Goal: Task Accomplishment & Management: Manage account settings

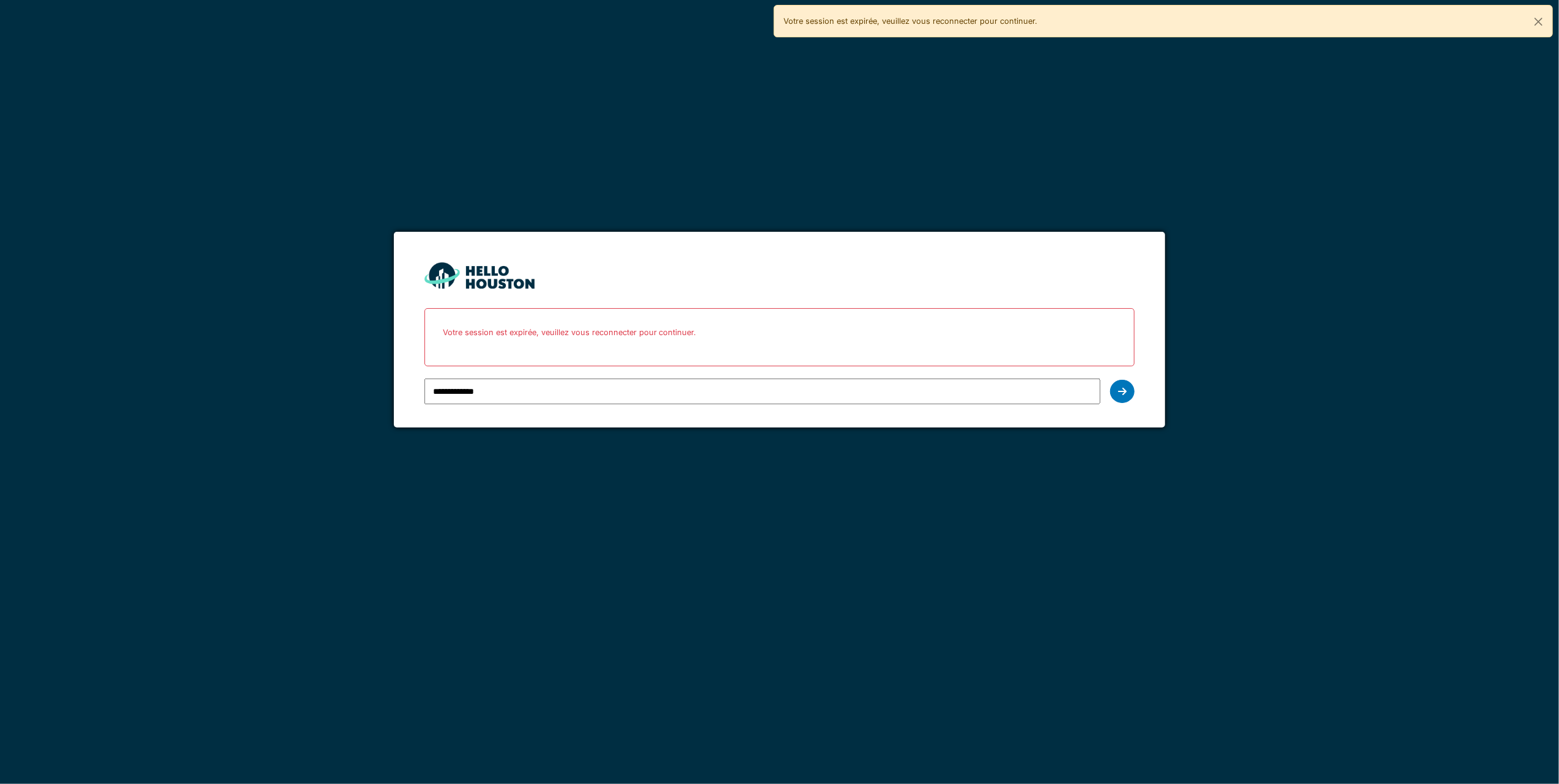
type input "**********"
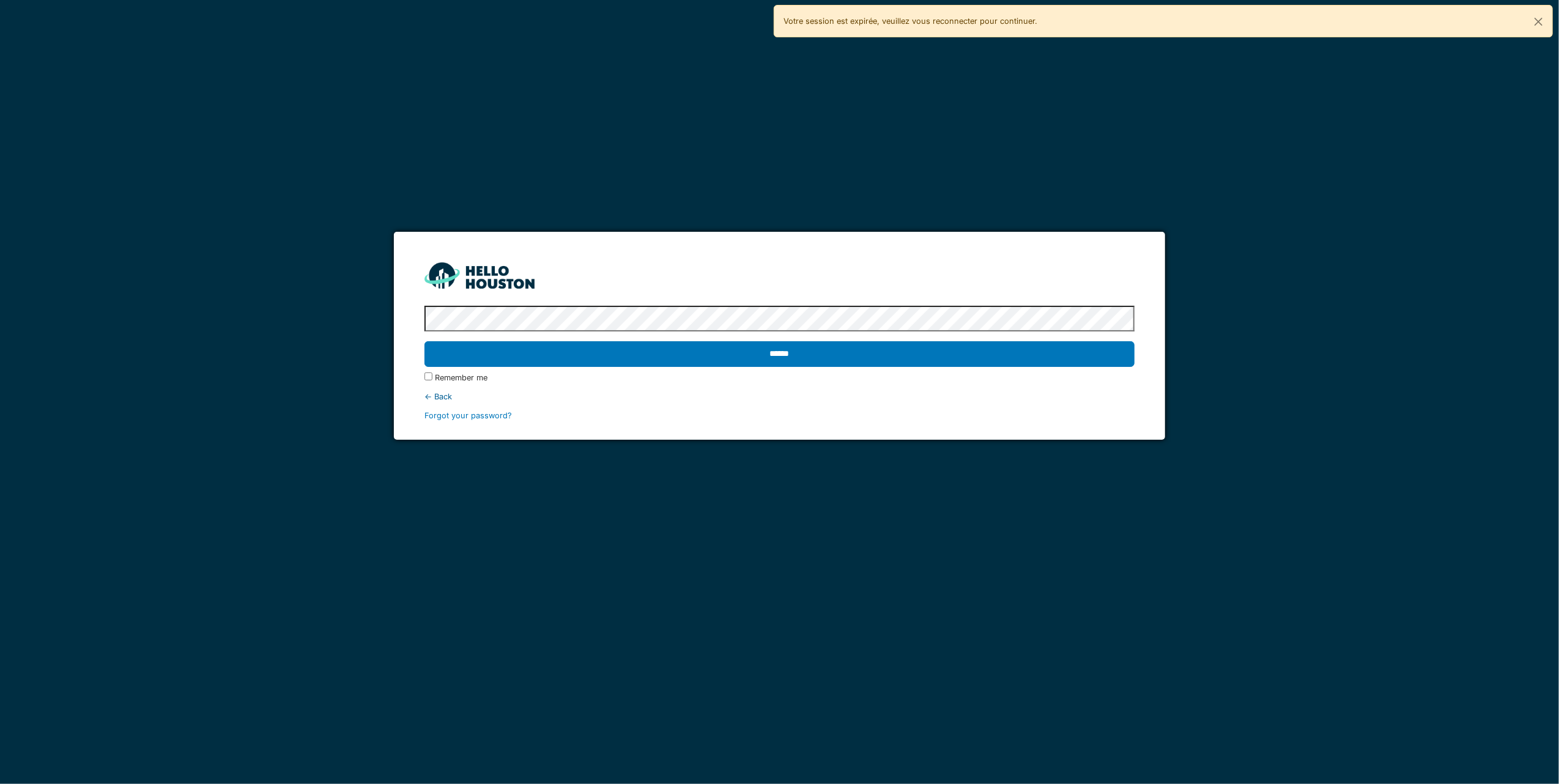
click at [425, 341] on input "******" at bounding box center [780, 354] width 711 height 26
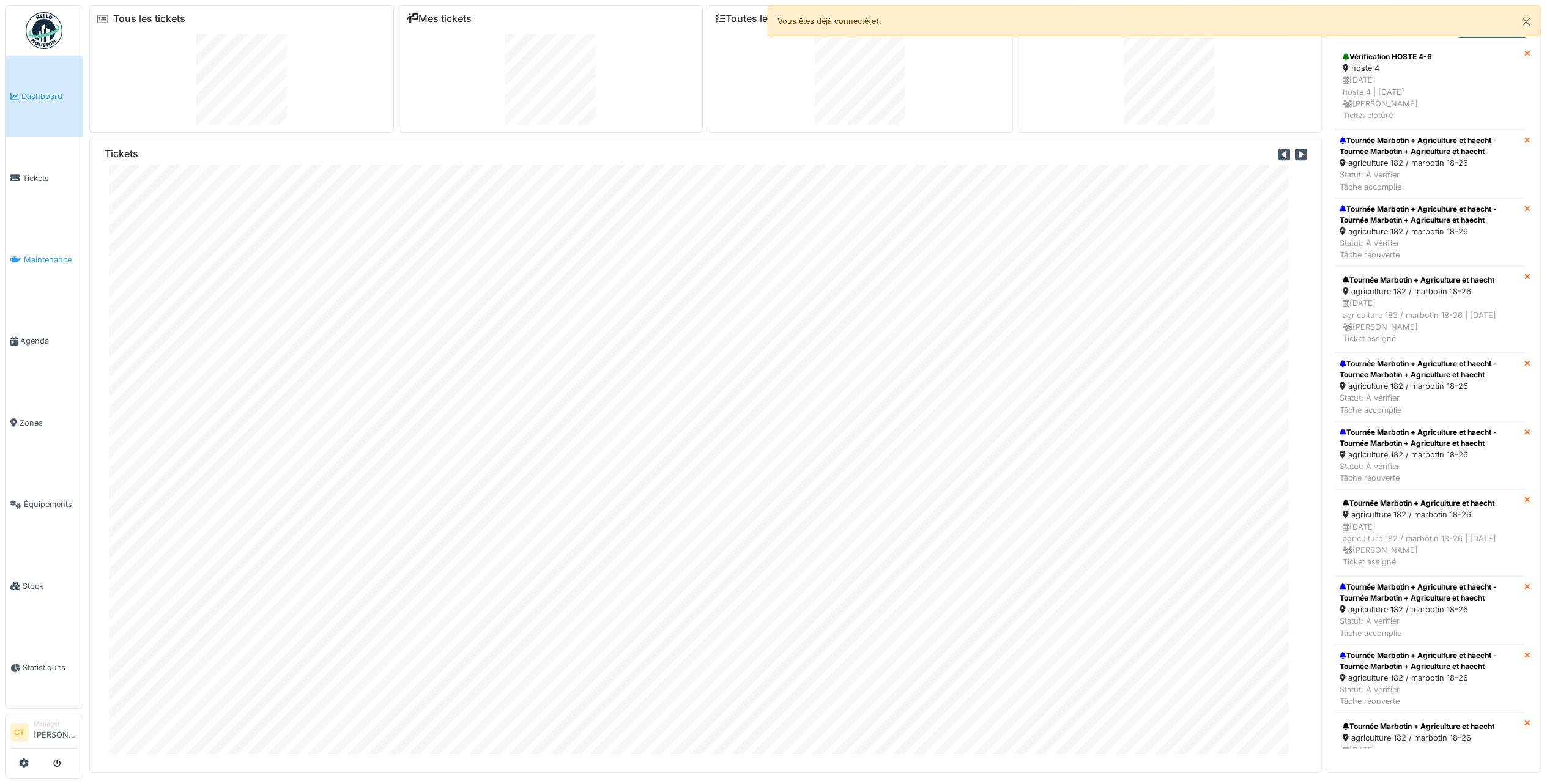
click at [40, 255] on span "Maintenance" at bounding box center [51, 260] width 54 height 12
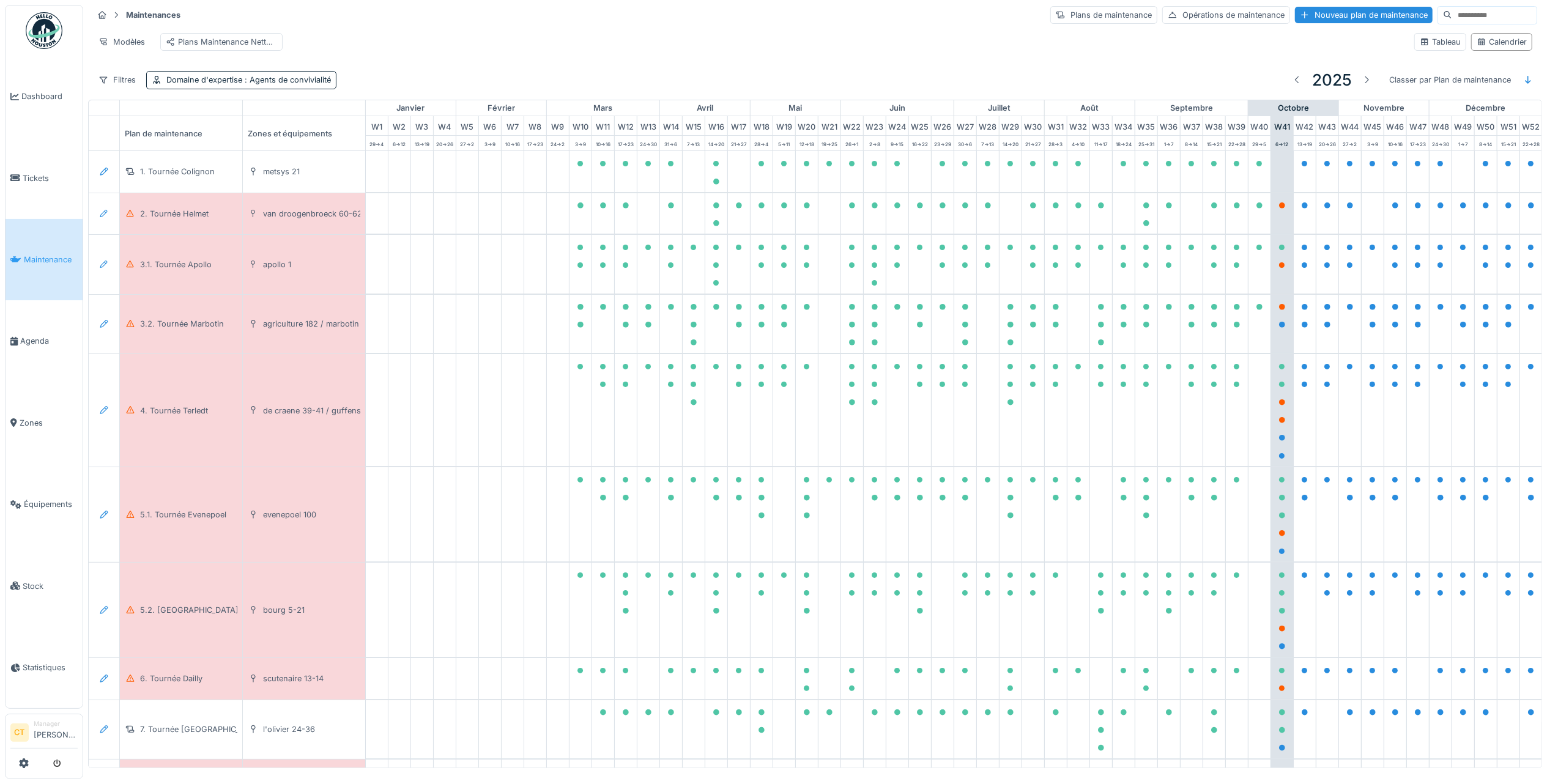
scroll to position [0, 25]
click at [176, 220] on div "2. Tournée Helmet" at bounding box center [174, 214] width 69 height 12
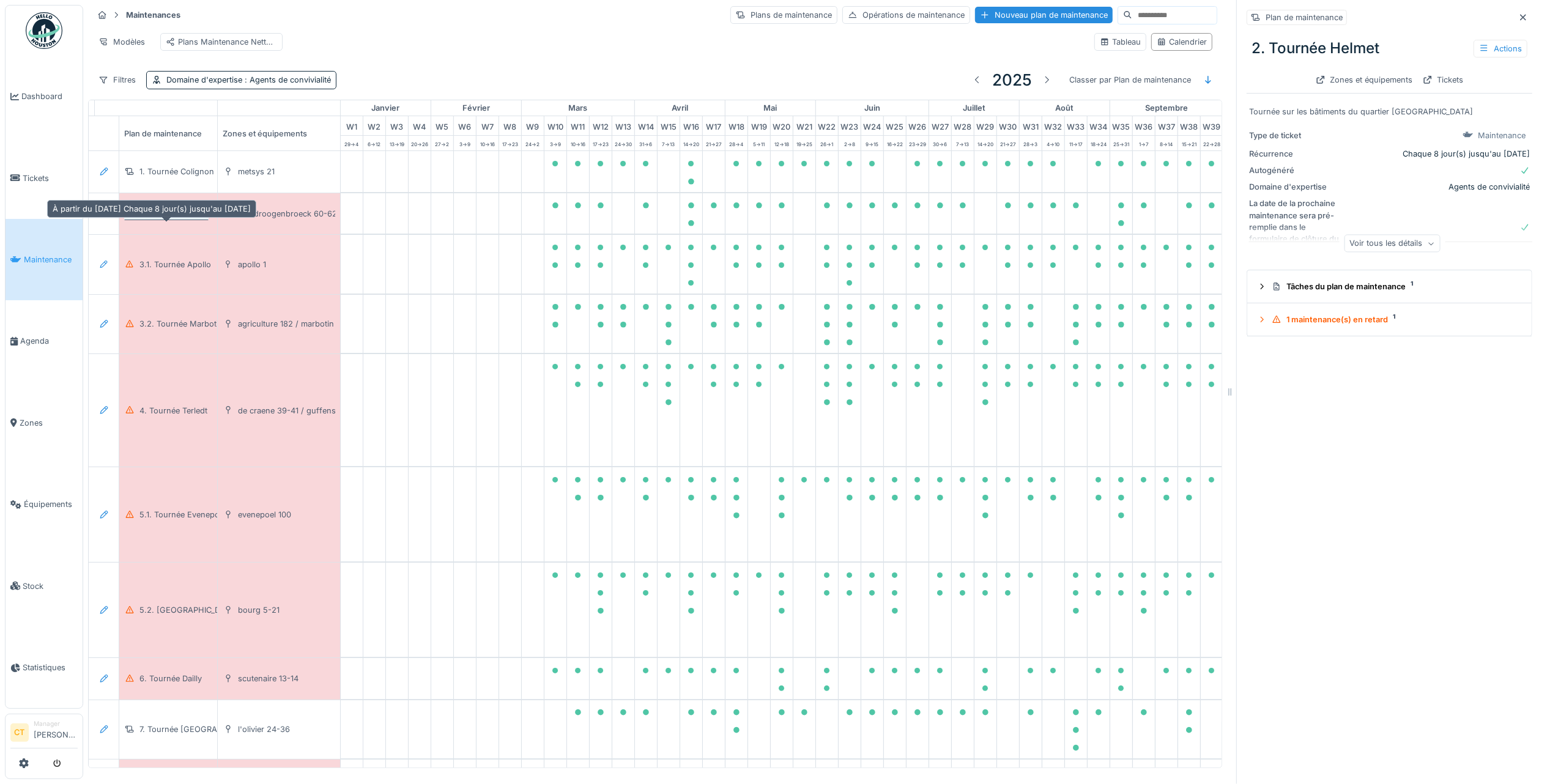
click at [176, 220] on div "2. Tournée Helmet" at bounding box center [174, 214] width 69 height 12
click at [1304, 325] on div "1 maintenance(s) en retard 1" at bounding box center [1394, 319] width 245 height 12
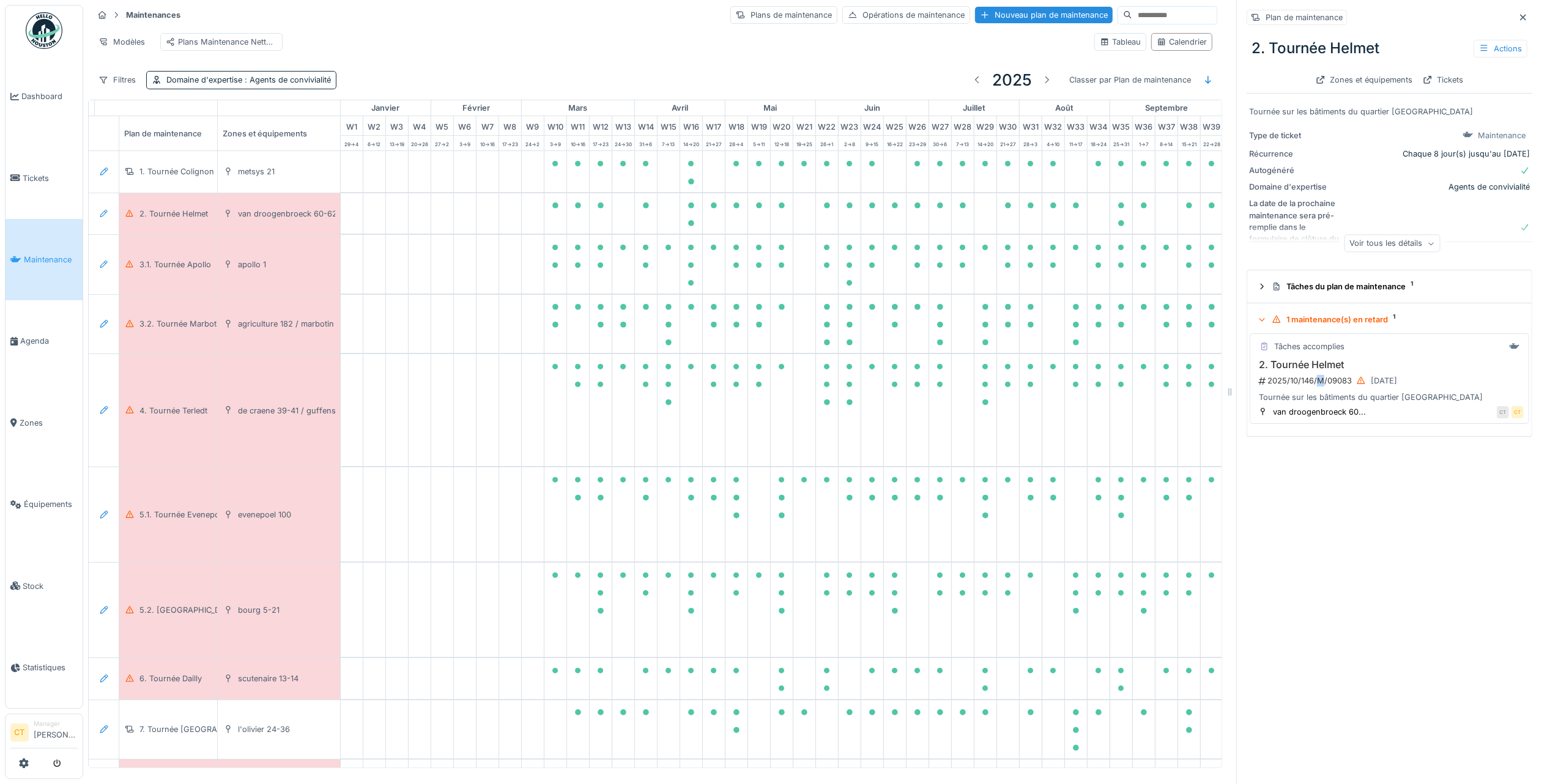
click at [1309, 380] on div "2025/10/146/M/09083 09/10/2025" at bounding box center [1391, 380] width 266 height 15
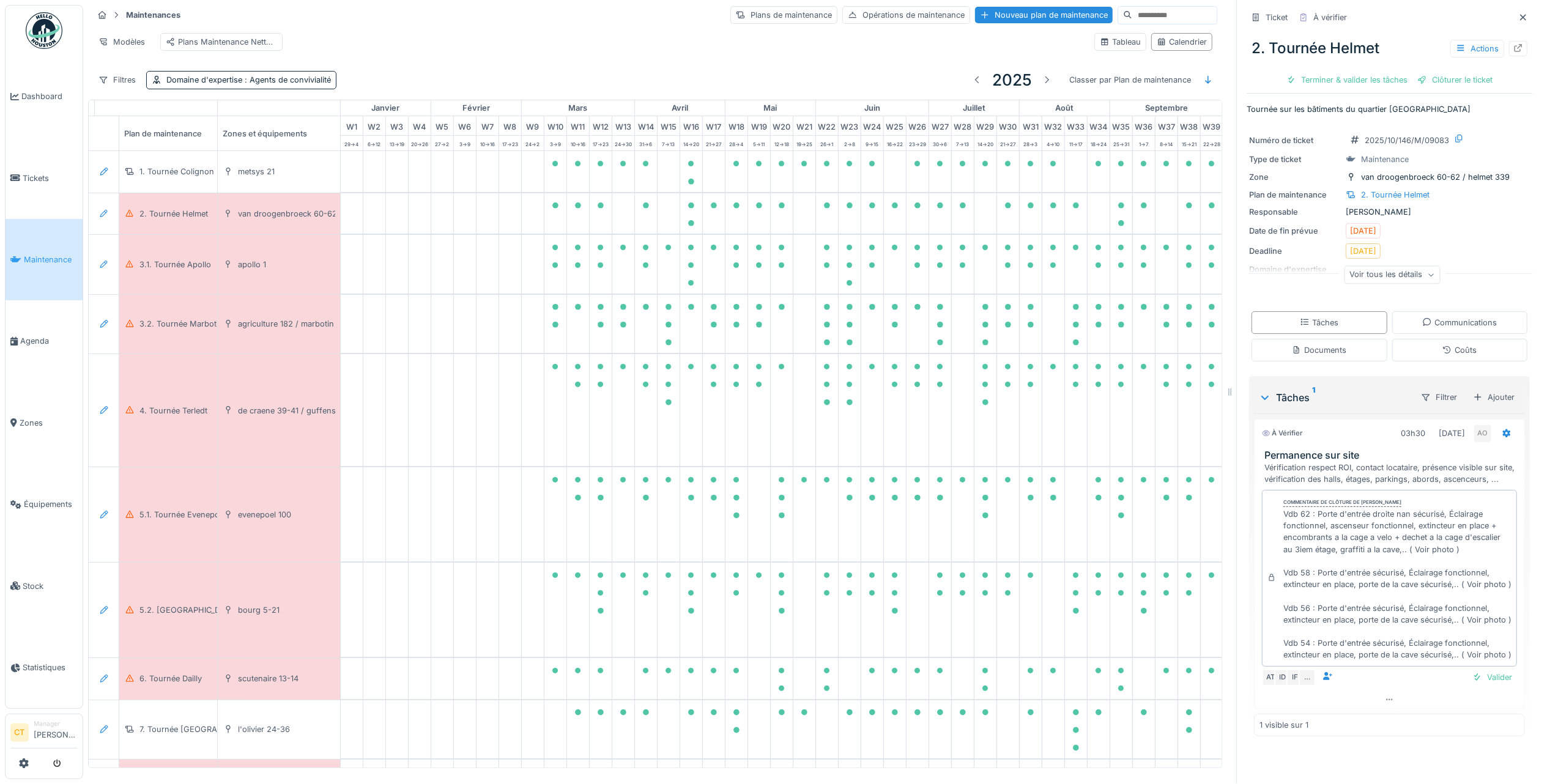
scroll to position [12, 0]
click at [1337, 71] on div "Terminer & valider les tâches" at bounding box center [1346, 79] width 131 height 17
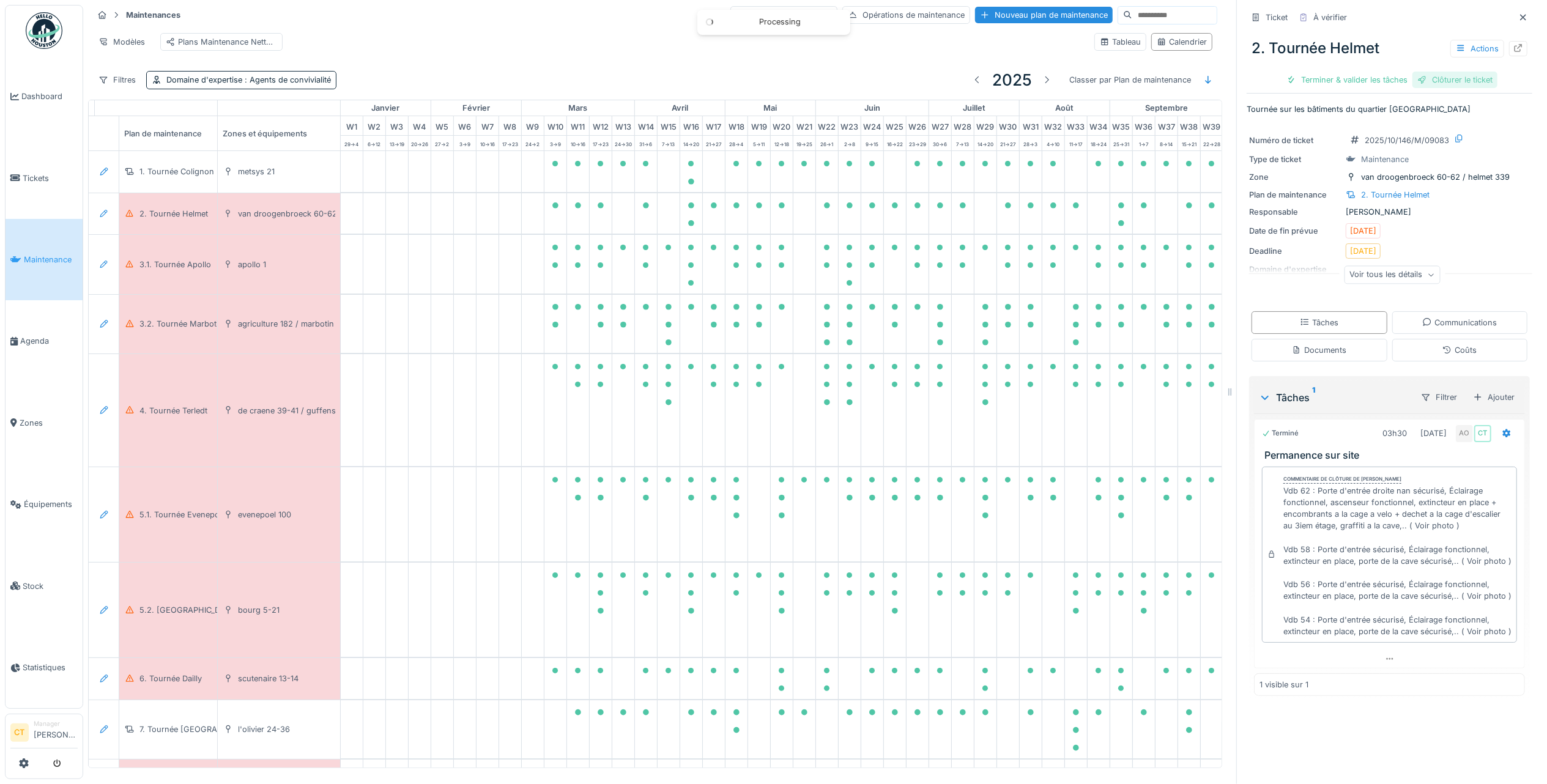
scroll to position [0, 0]
click at [1432, 71] on div "Clôturer le ticket" at bounding box center [1455, 79] width 85 height 17
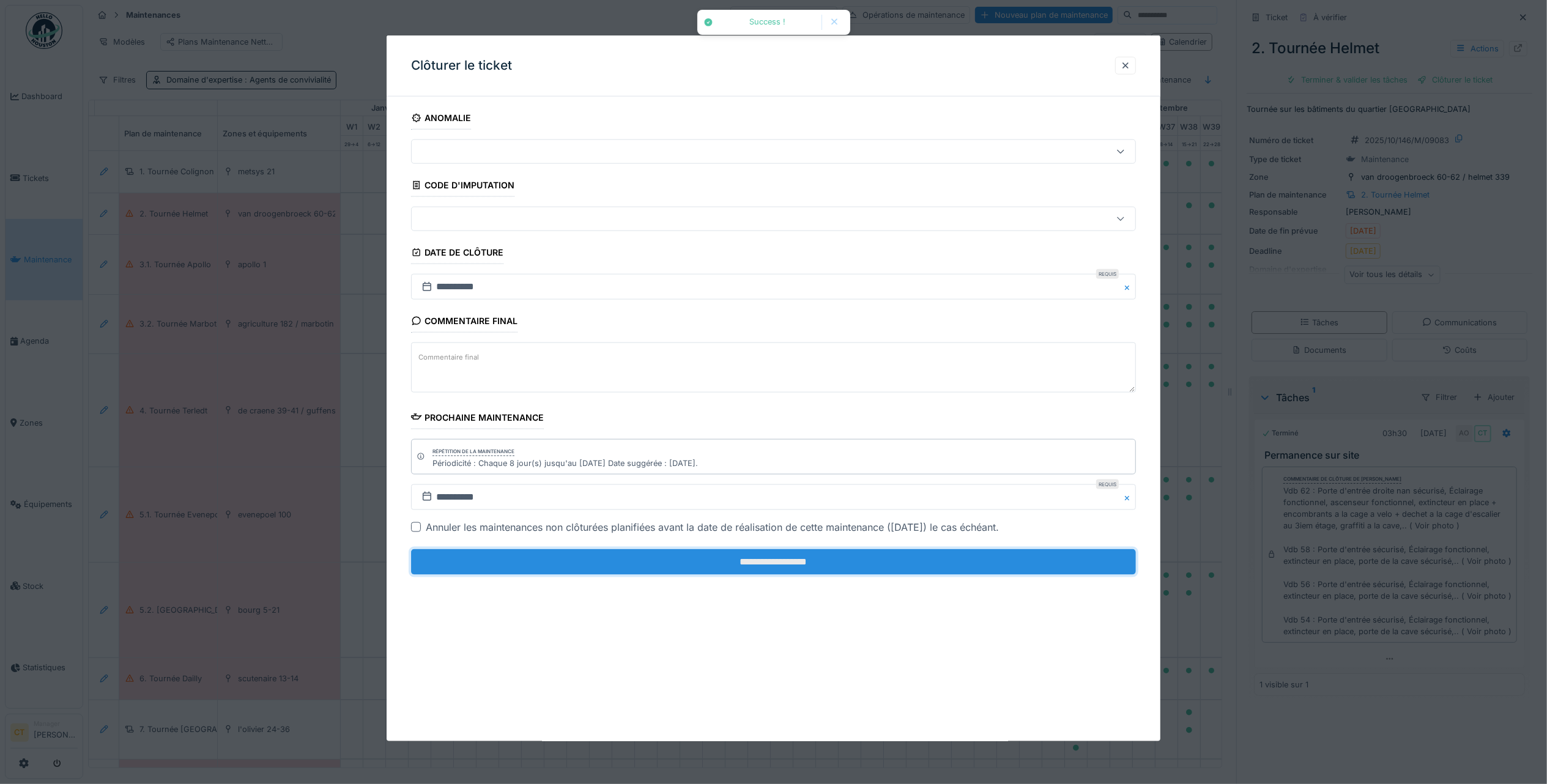
click at [1070, 569] on input "**********" at bounding box center [773, 562] width 725 height 26
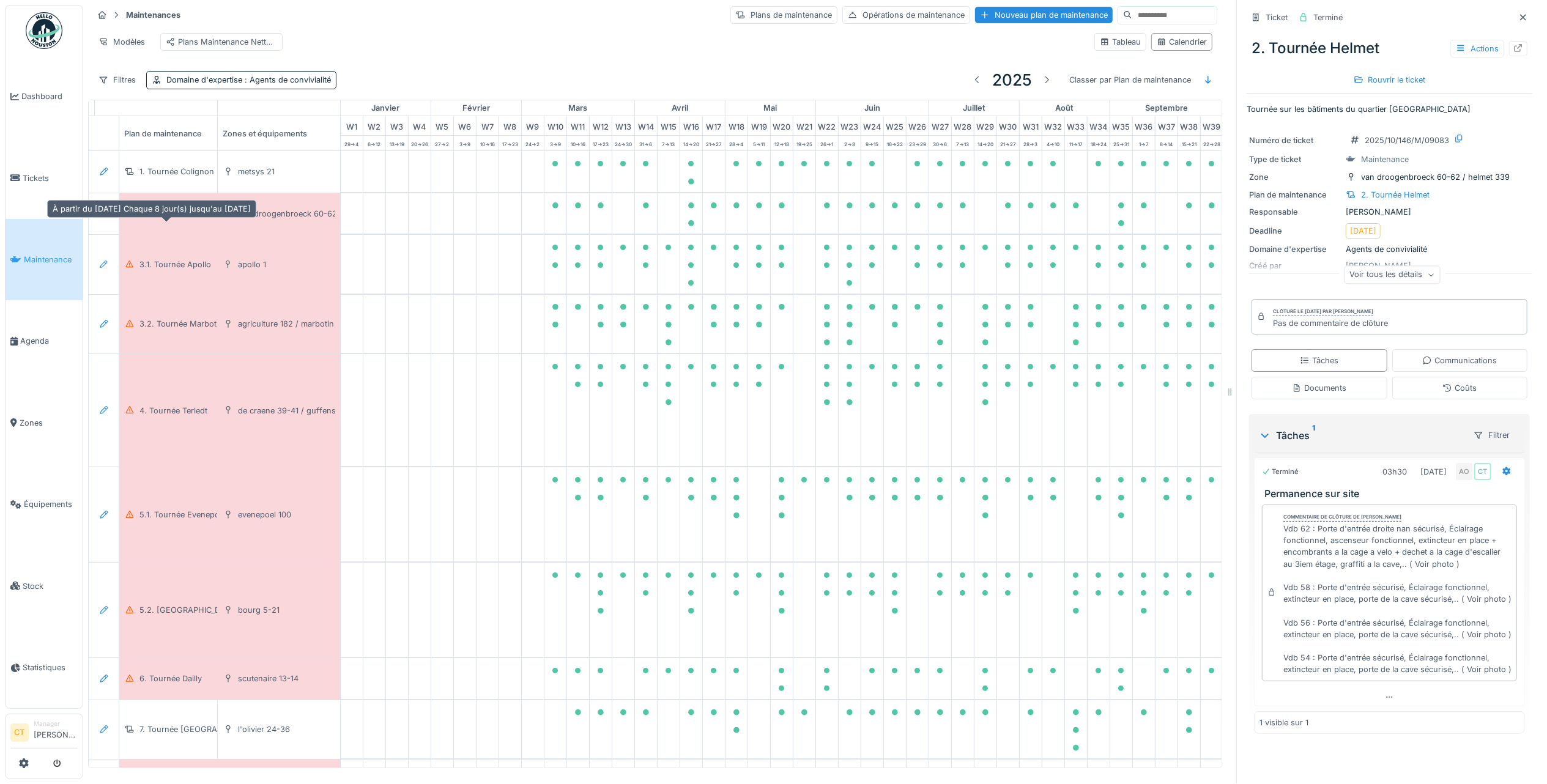
click at [171, 217] on div "2. Tournée Helmet" at bounding box center [174, 214] width 69 height 12
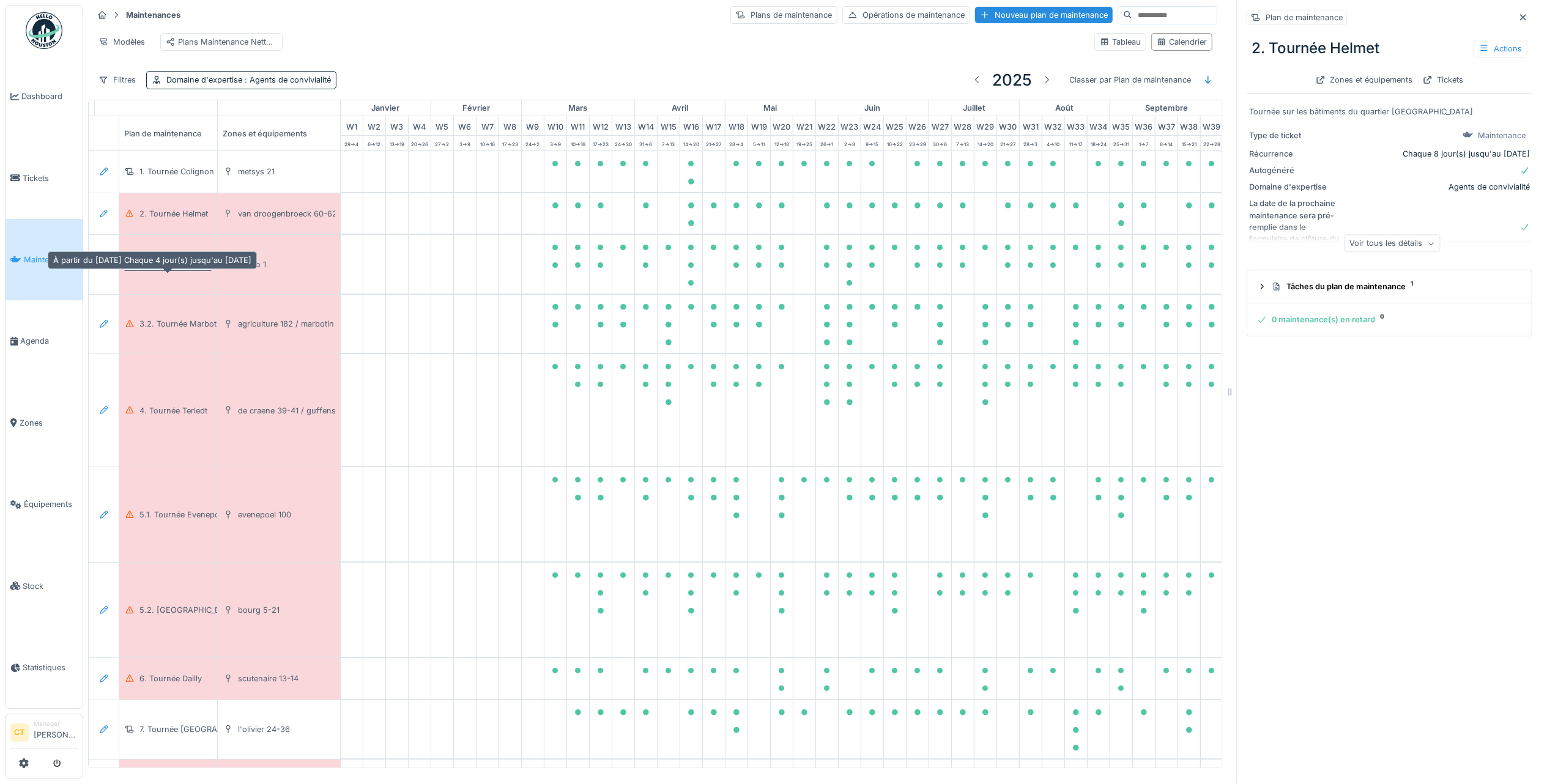
click at [181, 268] on div "3.1. Tournée Apollo" at bounding box center [175, 265] width 72 height 12
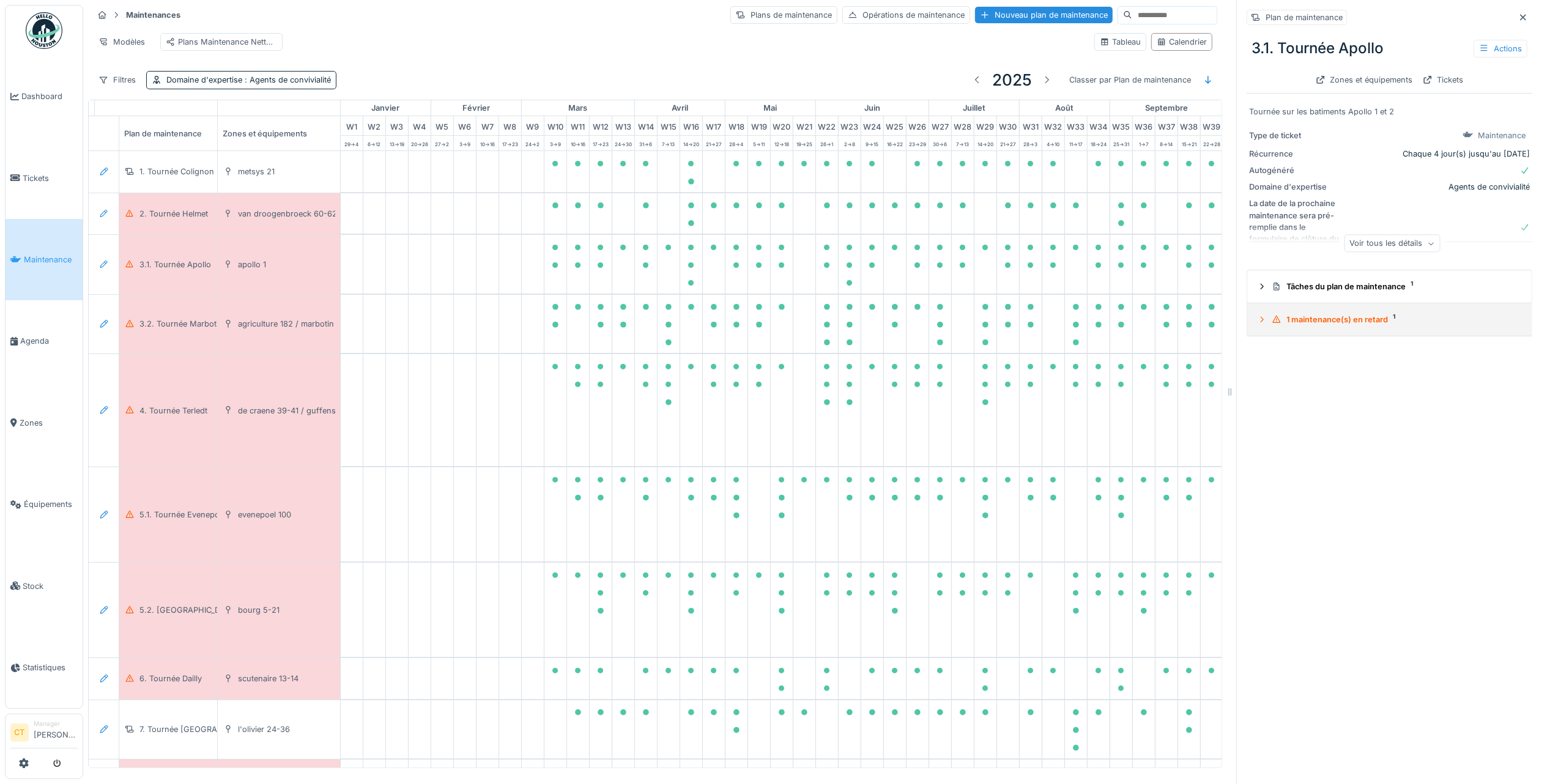
click at [1320, 314] on div "1 maintenance(s) en retard 1" at bounding box center [1394, 319] width 245 height 12
click at [1357, 314] on div "1 maintenance(s) en retard 1" at bounding box center [1394, 319] width 245 height 12
click at [1343, 314] on div "1 maintenance(s) en retard 1" at bounding box center [1394, 319] width 245 height 12
click at [1332, 392] on div "Tournée sur les batiments Apollo 1 et 2" at bounding box center [1389, 397] width 269 height 12
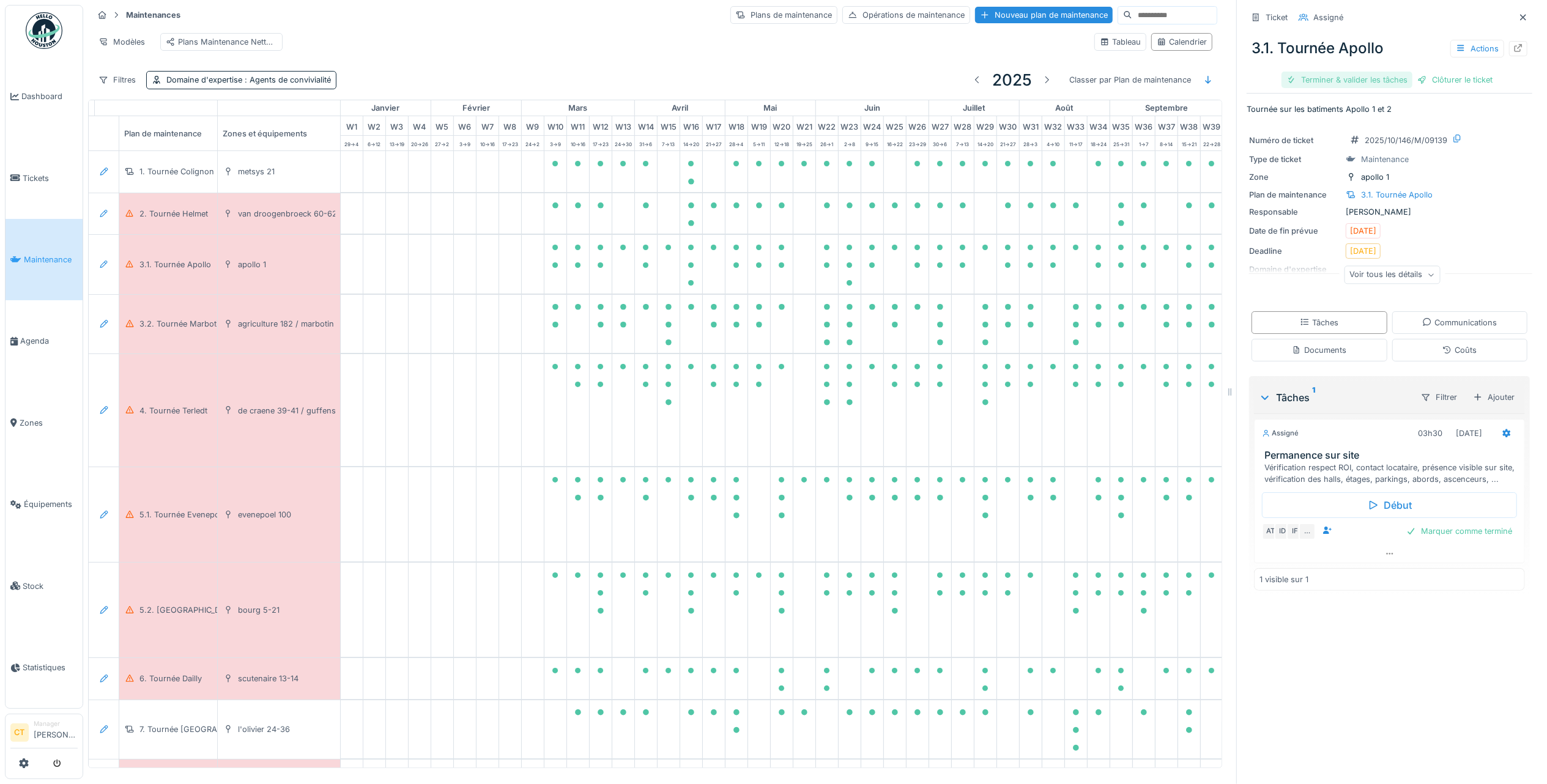
click at [1345, 71] on div "Terminer & valider les tâches" at bounding box center [1346, 79] width 131 height 17
click at [1435, 71] on div "Clôturer le ticket" at bounding box center [1455, 79] width 85 height 17
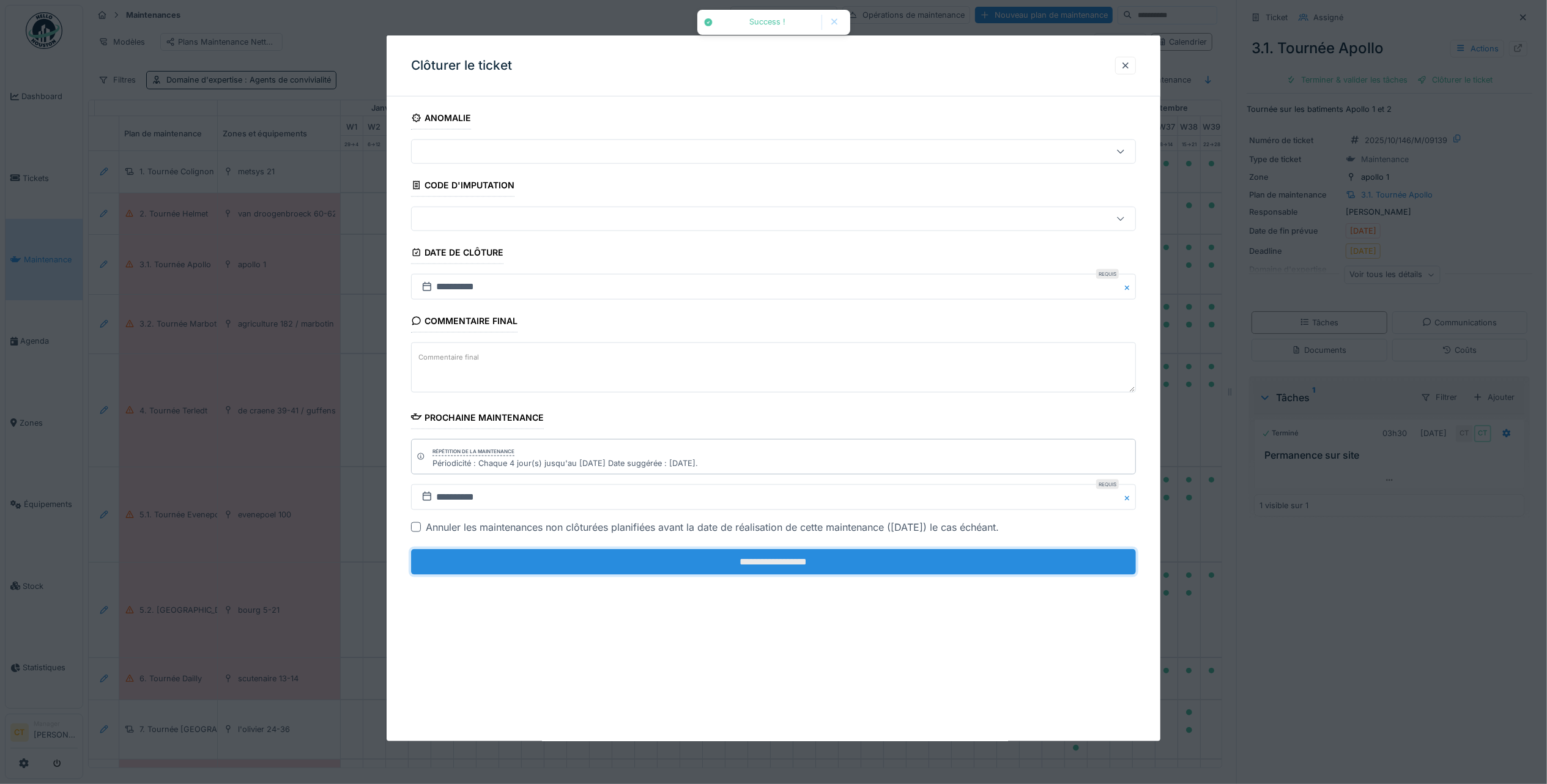
click at [910, 570] on input "**********" at bounding box center [773, 562] width 725 height 26
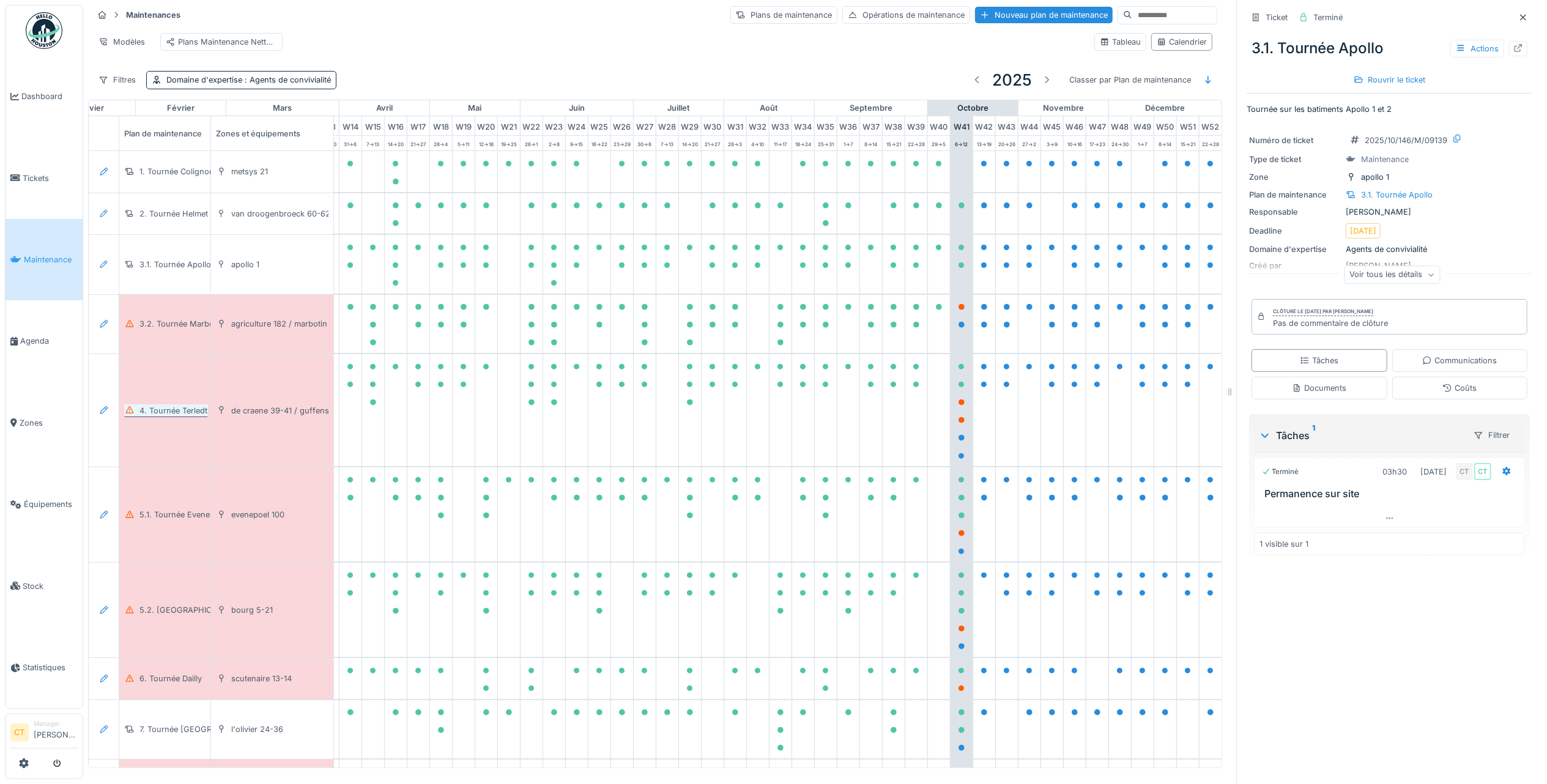
scroll to position [0, 358]
click at [169, 326] on div "3.2. Tournée Marbotin" at bounding box center [181, 324] width 84 height 12
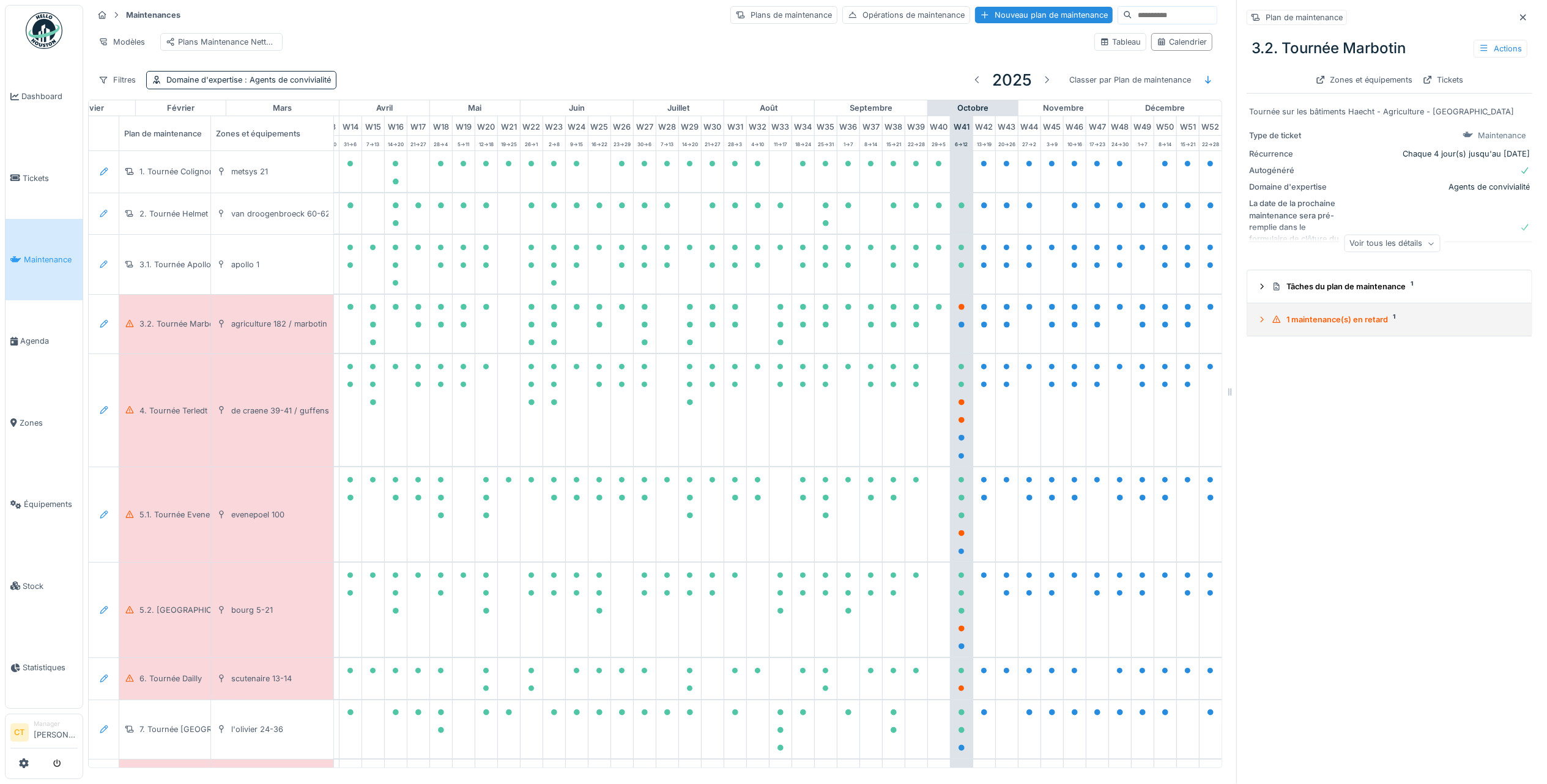
click at [1325, 314] on div "1 maintenance(s) en retard 1" at bounding box center [1394, 319] width 245 height 12
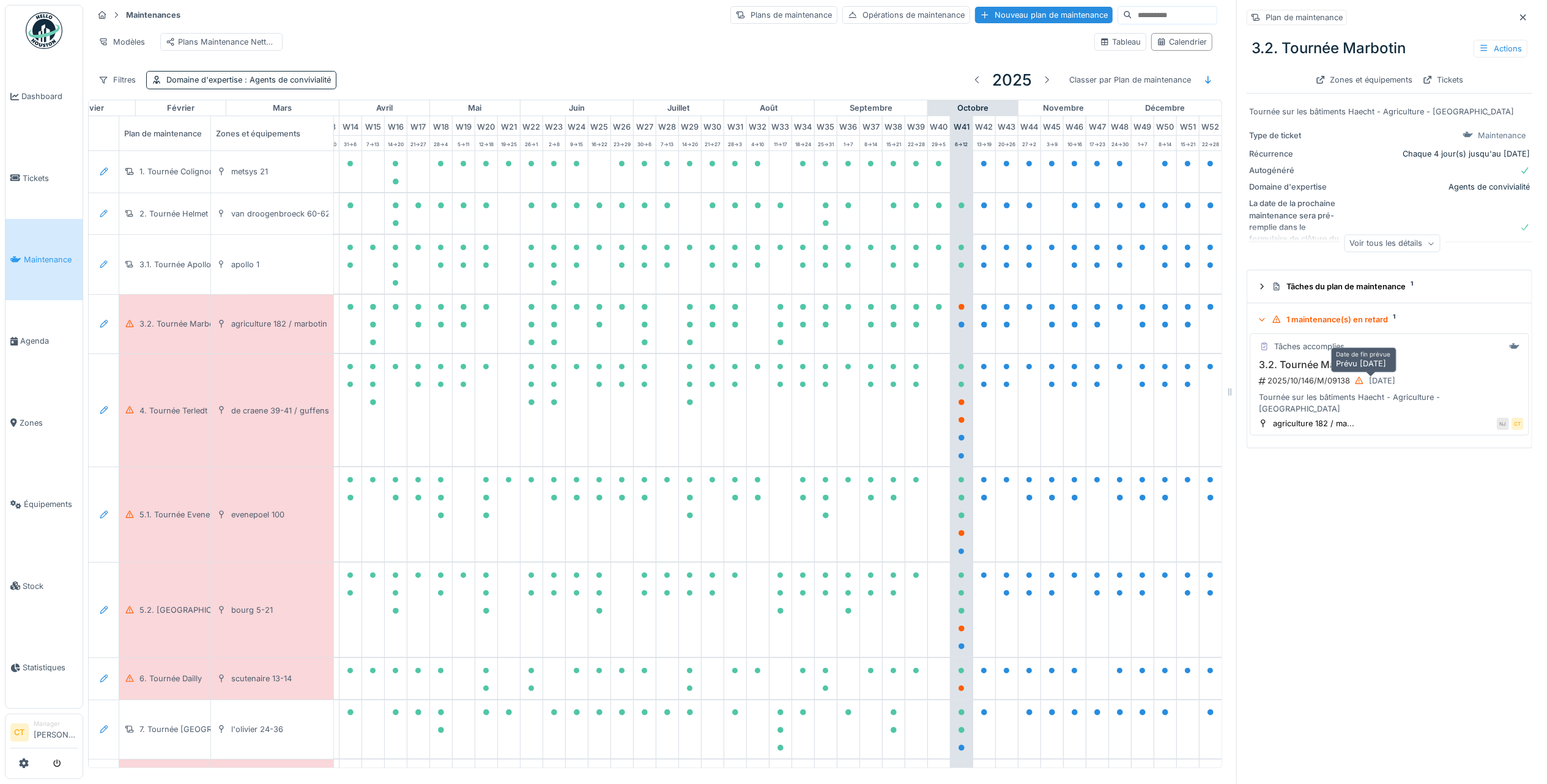
click at [1354, 375] on div at bounding box center [1359, 381] width 9 height 12
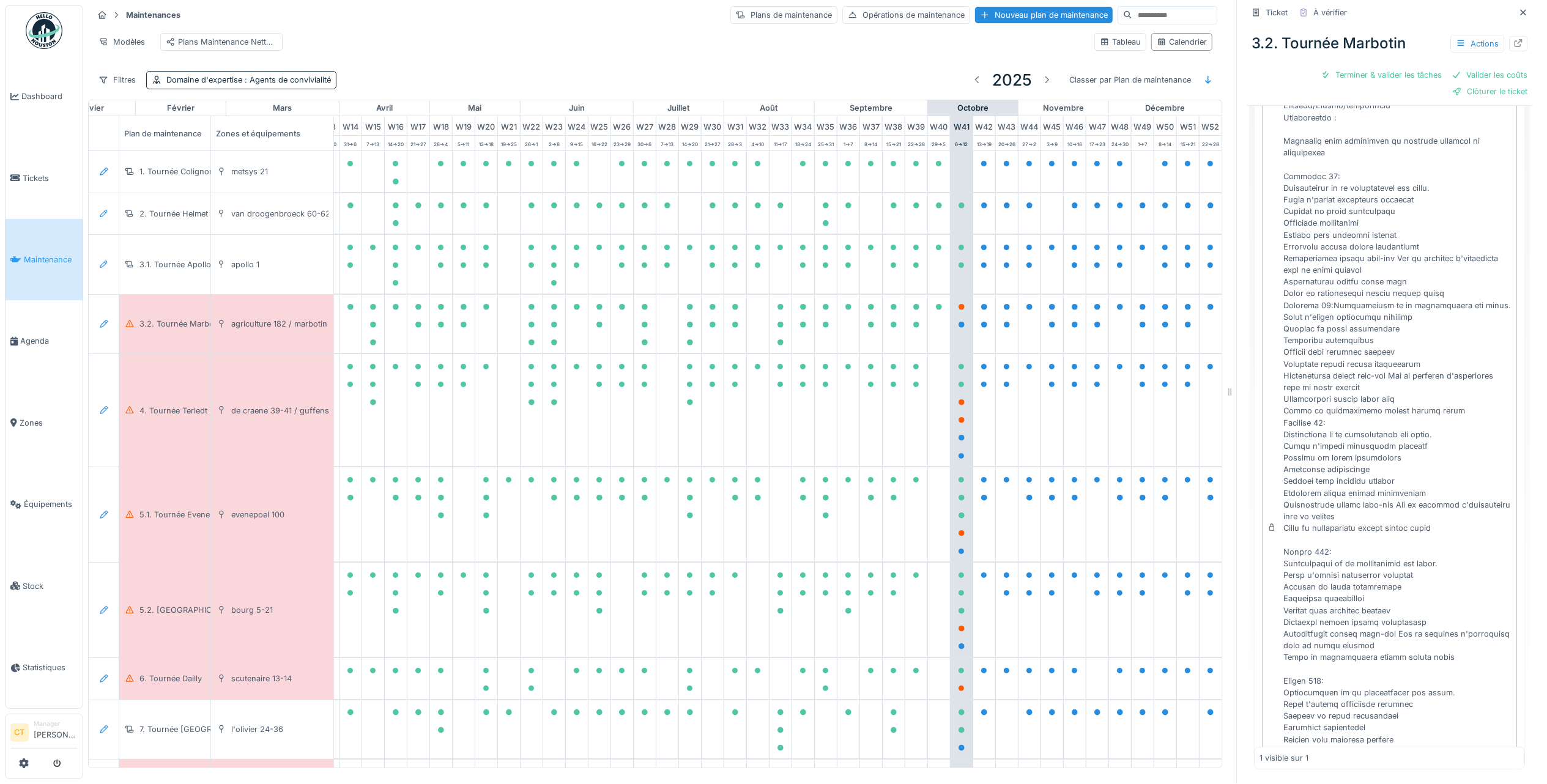
drag, startPoint x: 1345, startPoint y: 62, endPoint x: 1400, endPoint y: 79, distance: 57.6
click at [1345, 66] on div "Terminer & valider les tâches" at bounding box center [1381, 74] width 131 height 17
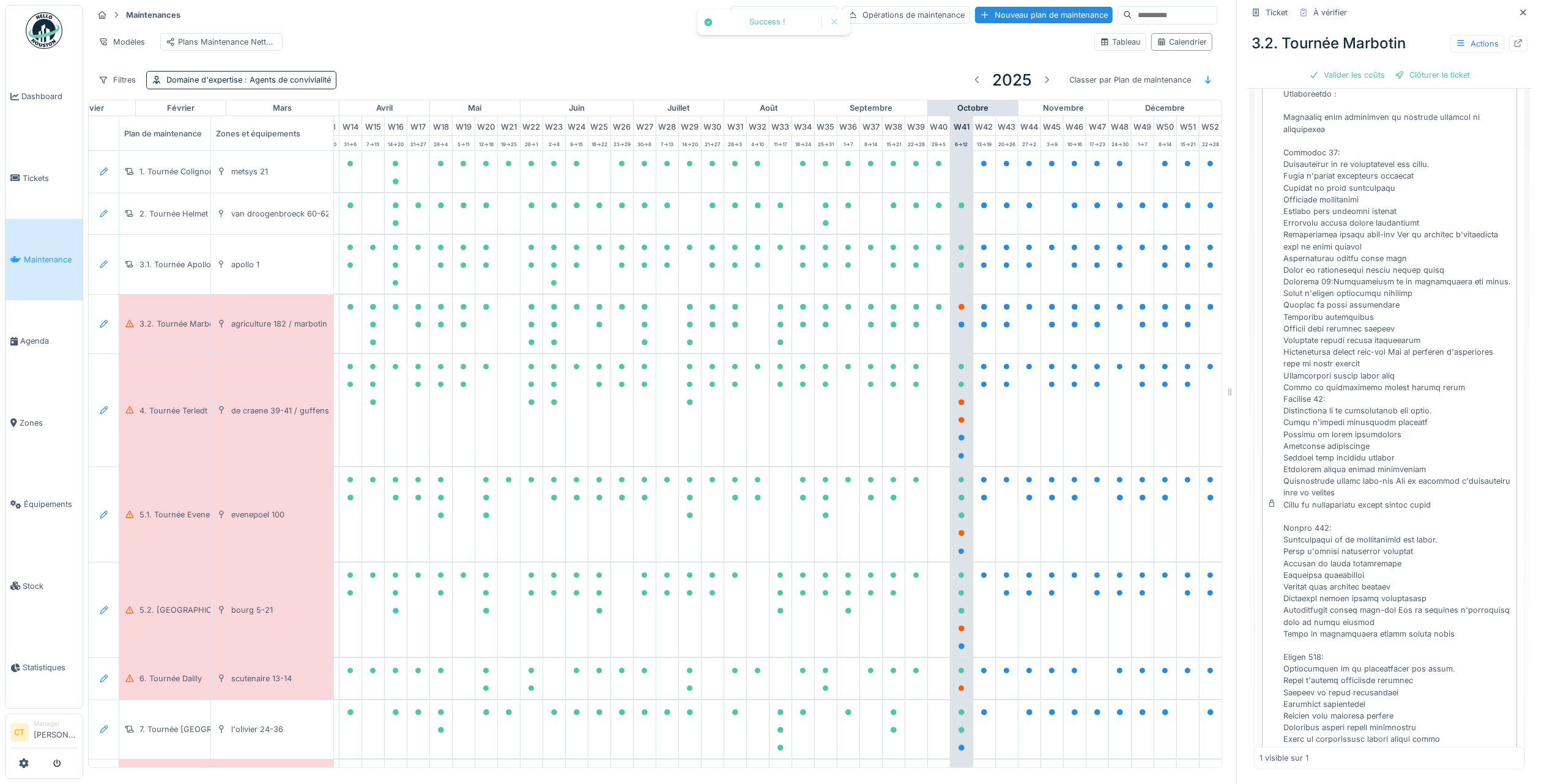
scroll to position [423, 0]
drag, startPoint x: 1435, startPoint y: 63, endPoint x: 917, endPoint y: 274, distance: 559.3
click at [1434, 66] on div "Clôturer le ticket" at bounding box center [1432, 74] width 85 height 17
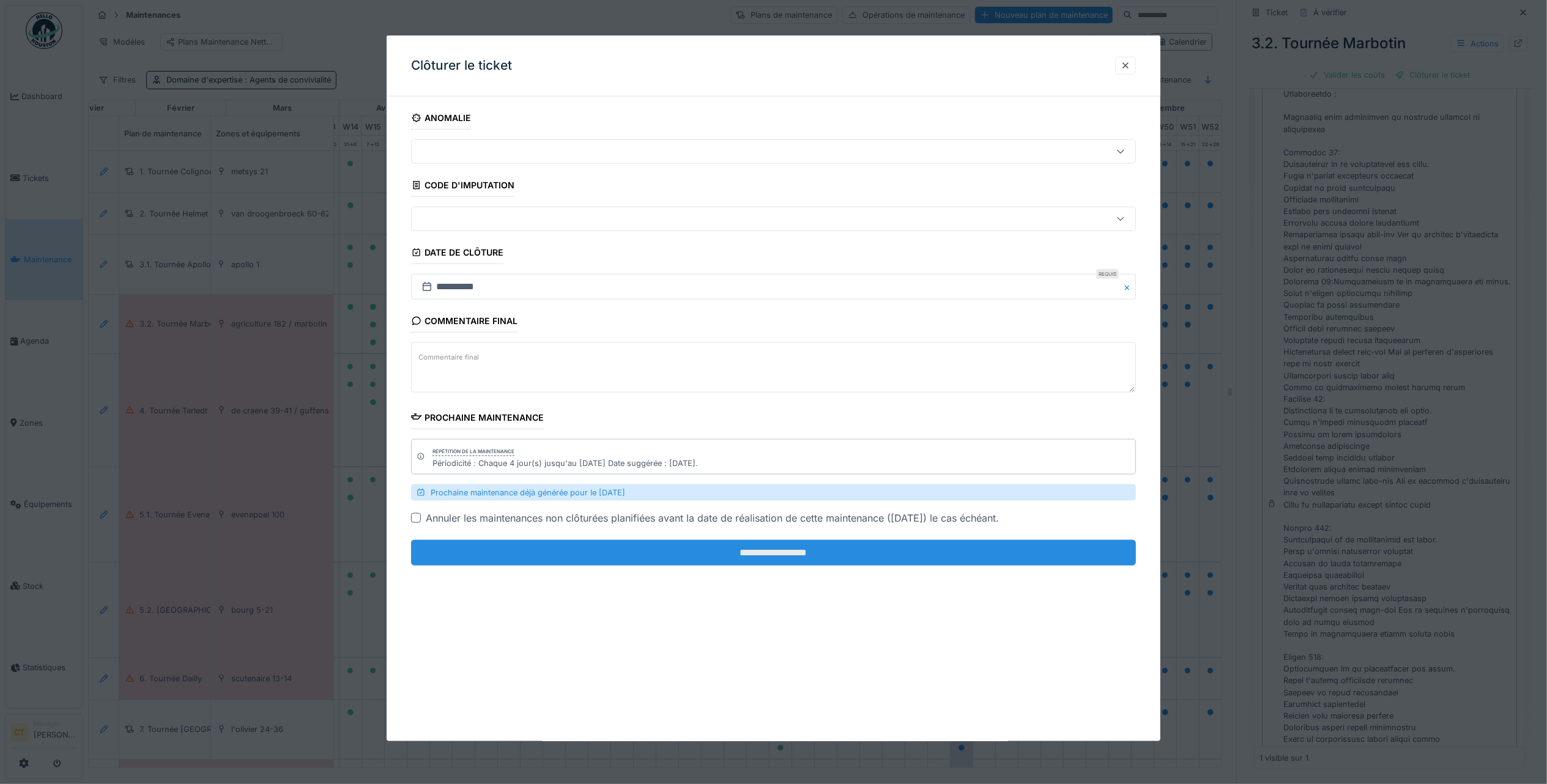
click at [933, 555] on input "**********" at bounding box center [773, 552] width 725 height 26
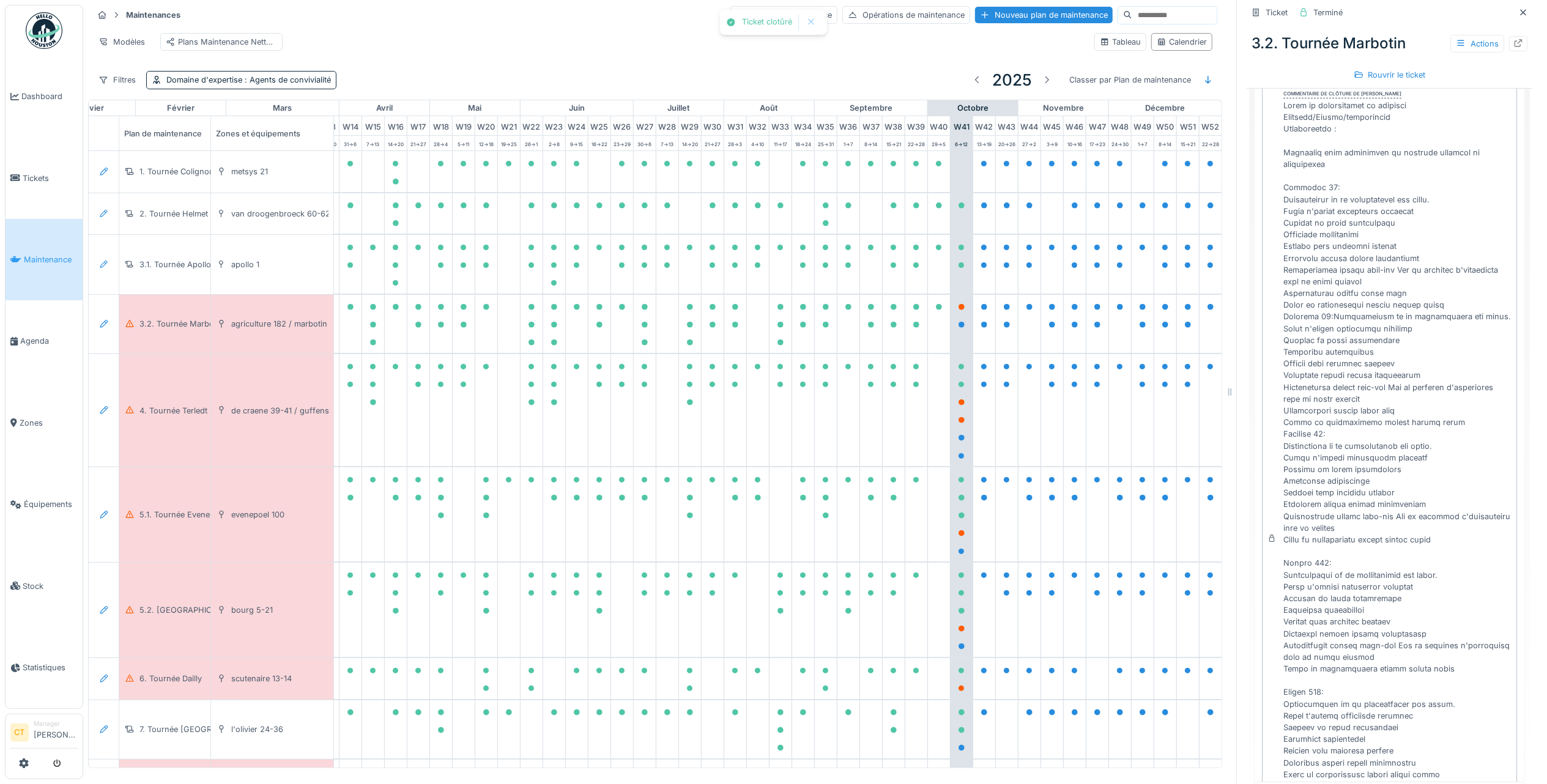
scroll to position [462, 0]
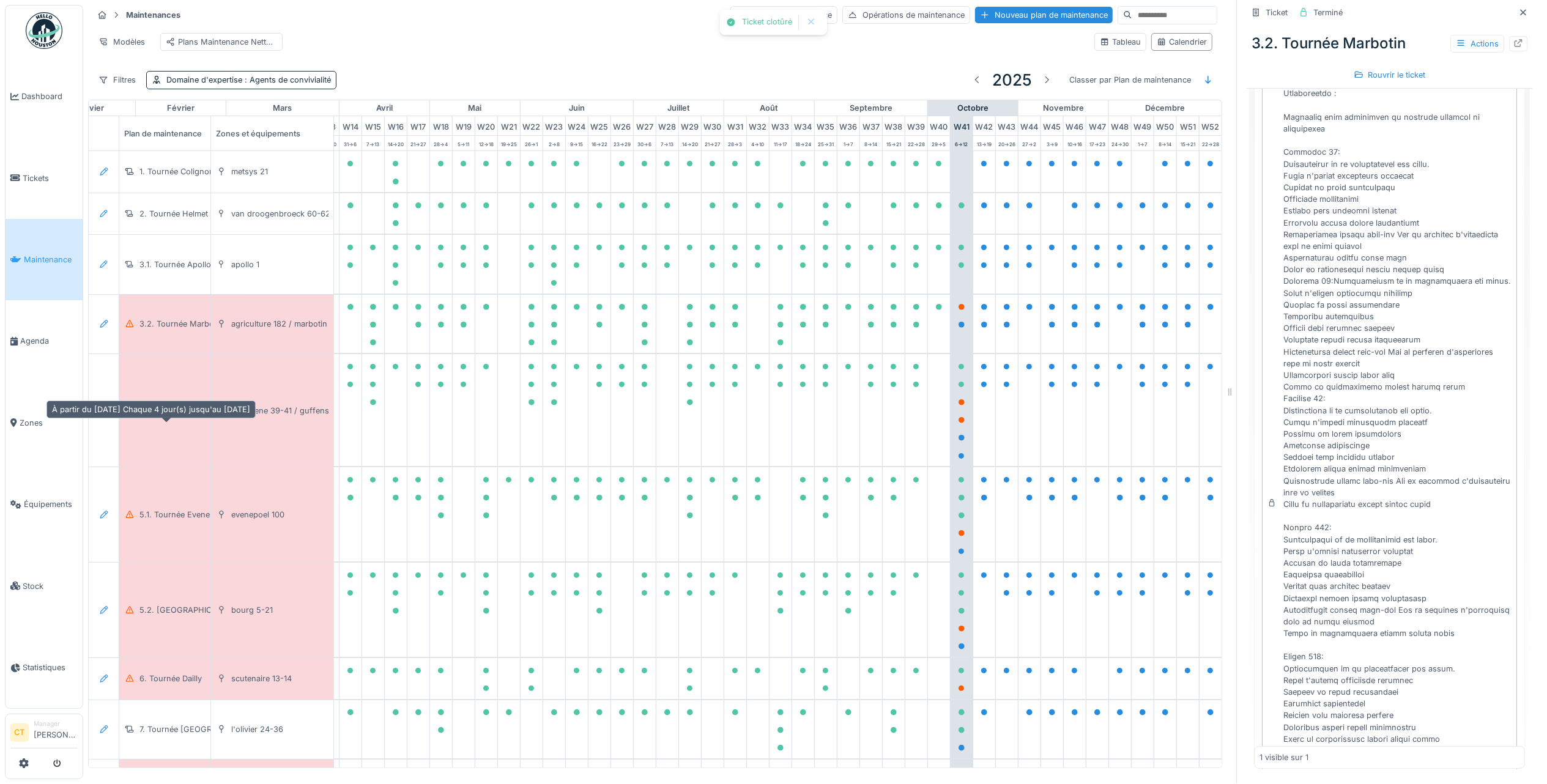
click at [172, 416] on div "4. Tournée Terledt" at bounding box center [173, 411] width 68 height 12
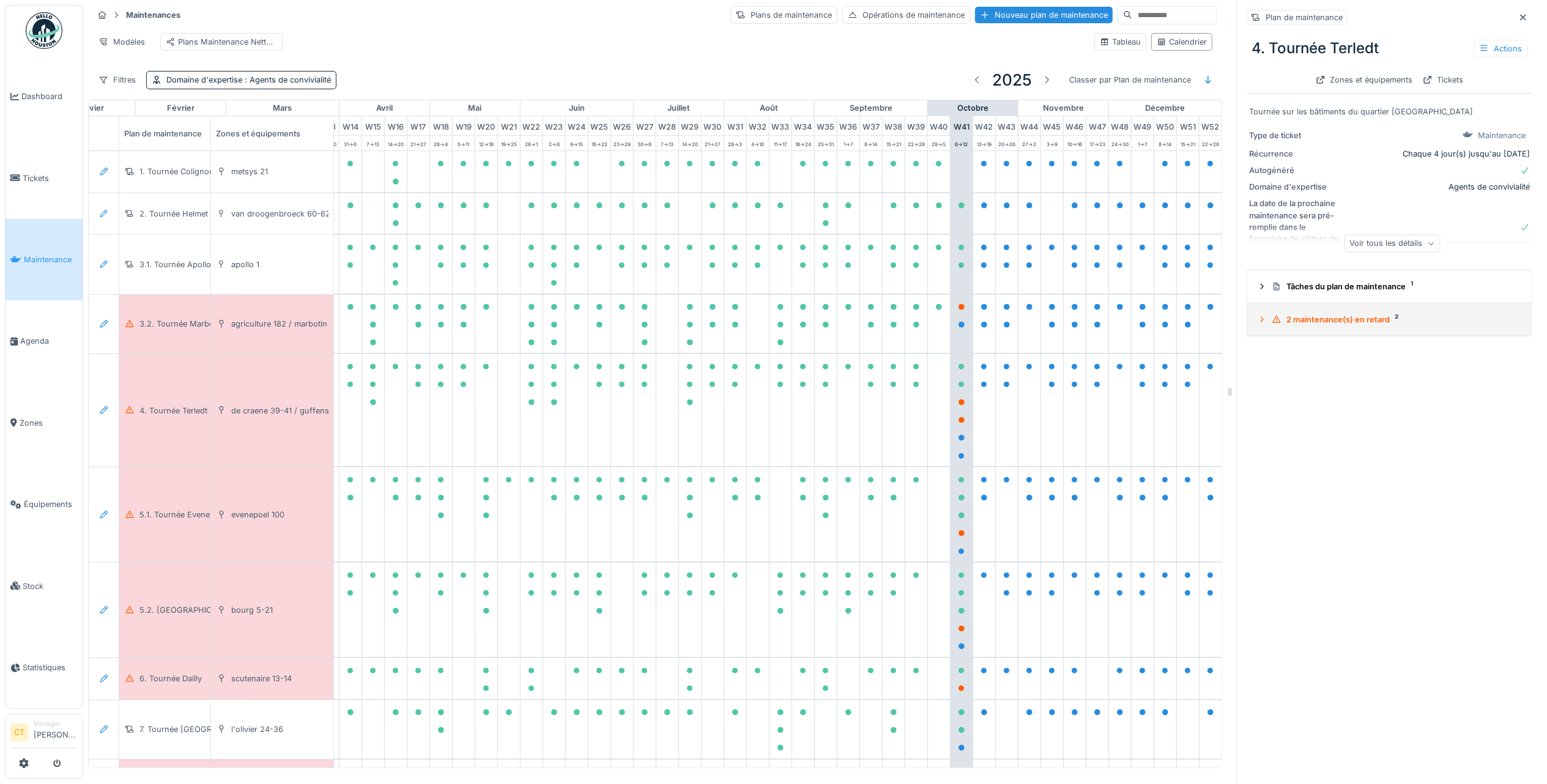
click at [1341, 316] on div "2 maintenance(s) en retard 2" at bounding box center [1394, 319] width 245 height 12
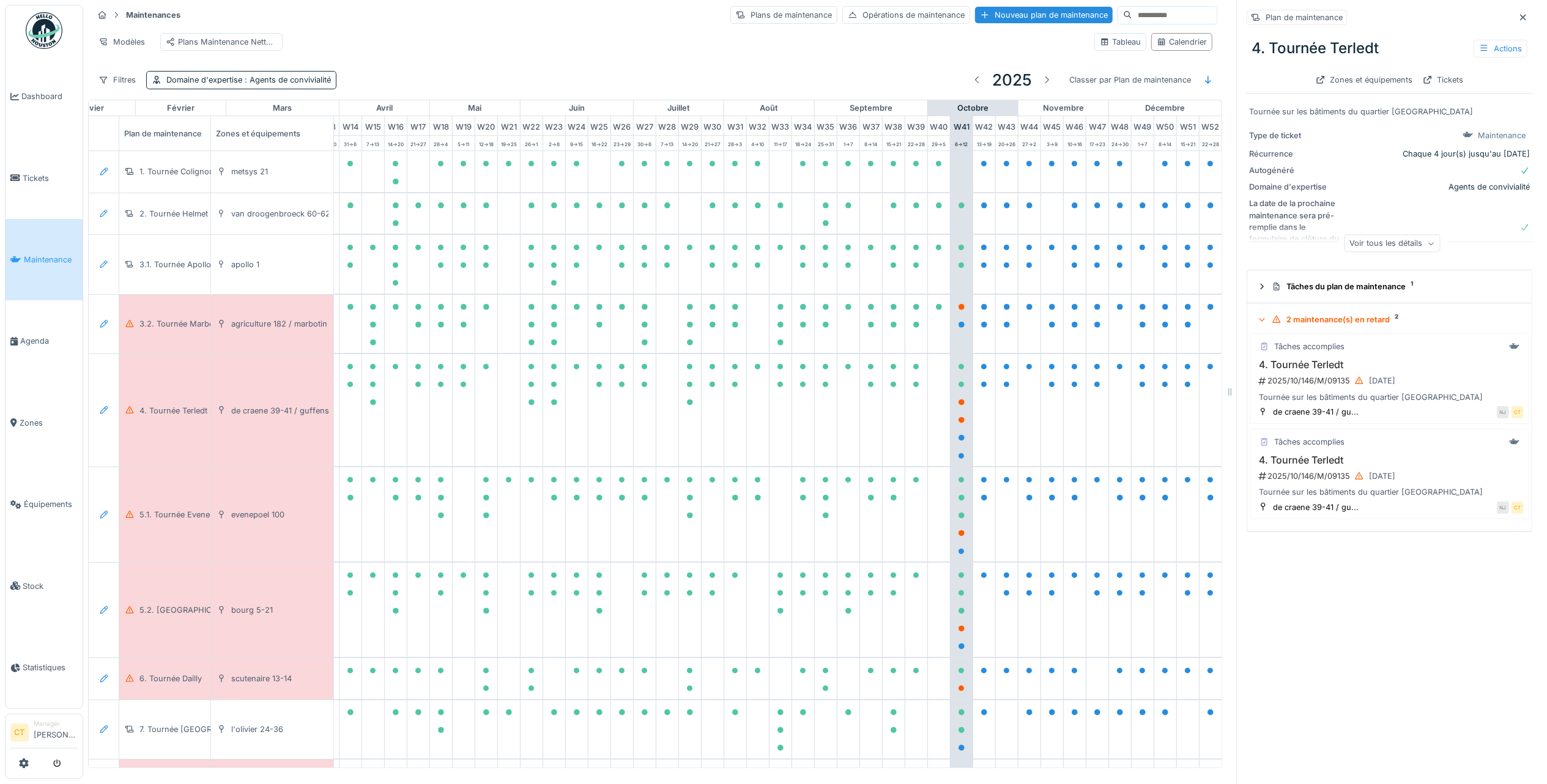
click at [1334, 314] on div "2 maintenance(s) en retard 2" at bounding box center [1394, 319] width 245 height 12
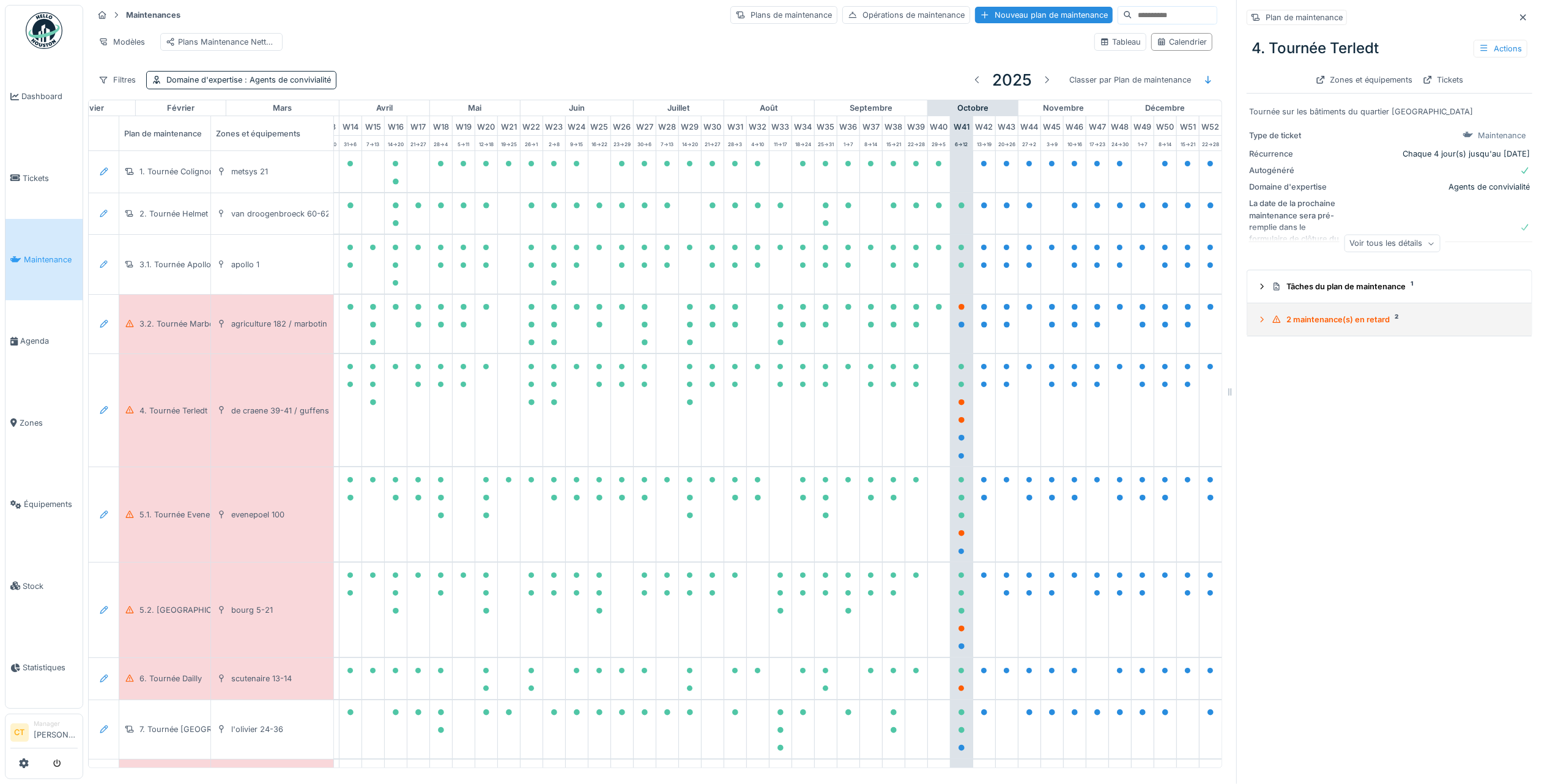
click at [1312, 314] on div "2 maintenance(s) en retard 2" at bounding box center [1394, 319] width 245 height 12
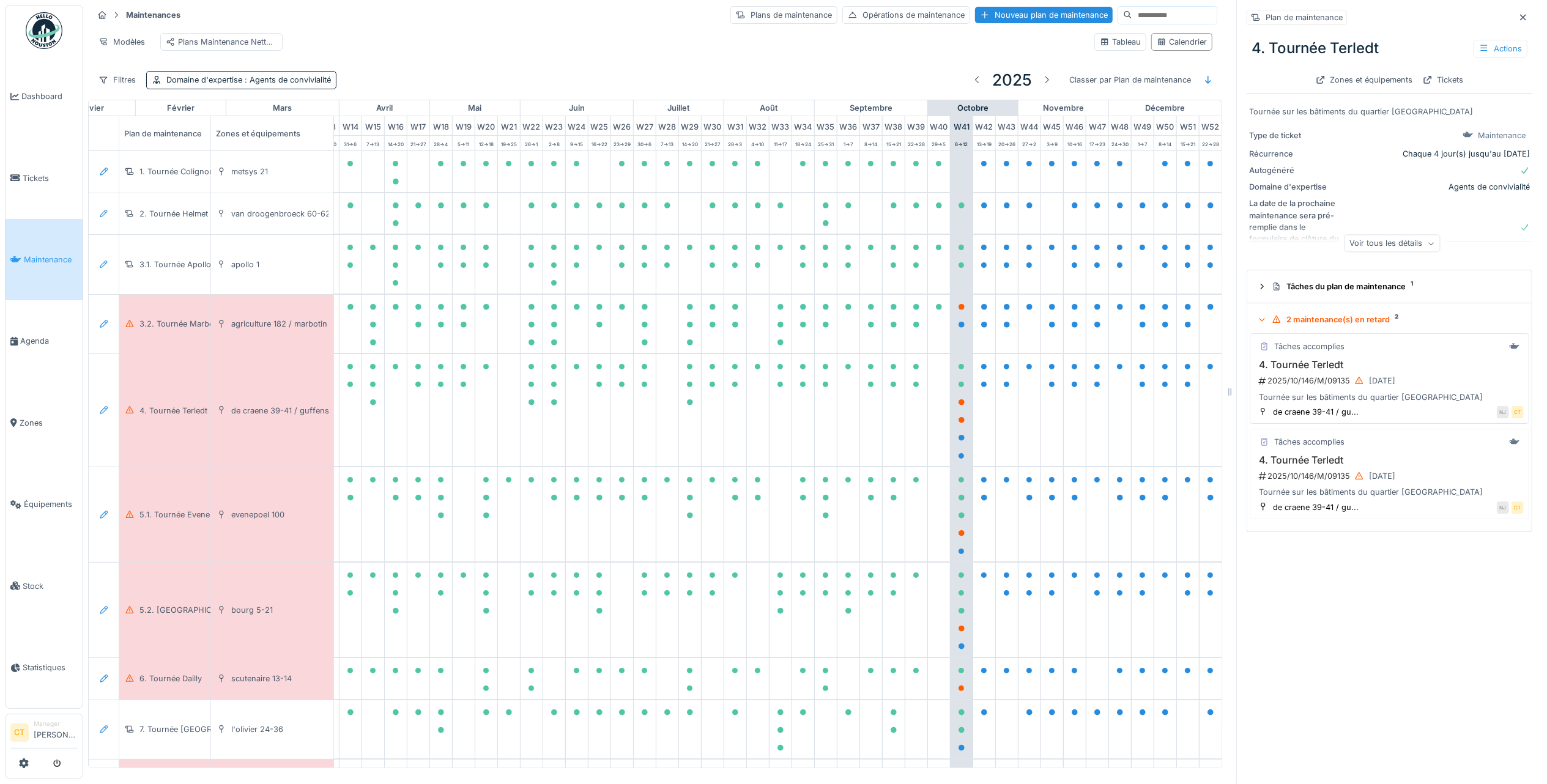
click at [1322, 373] on div "2025/10/146/M/09135 06/10/2025" at bounding box center [1391, 380] width 266 height 15
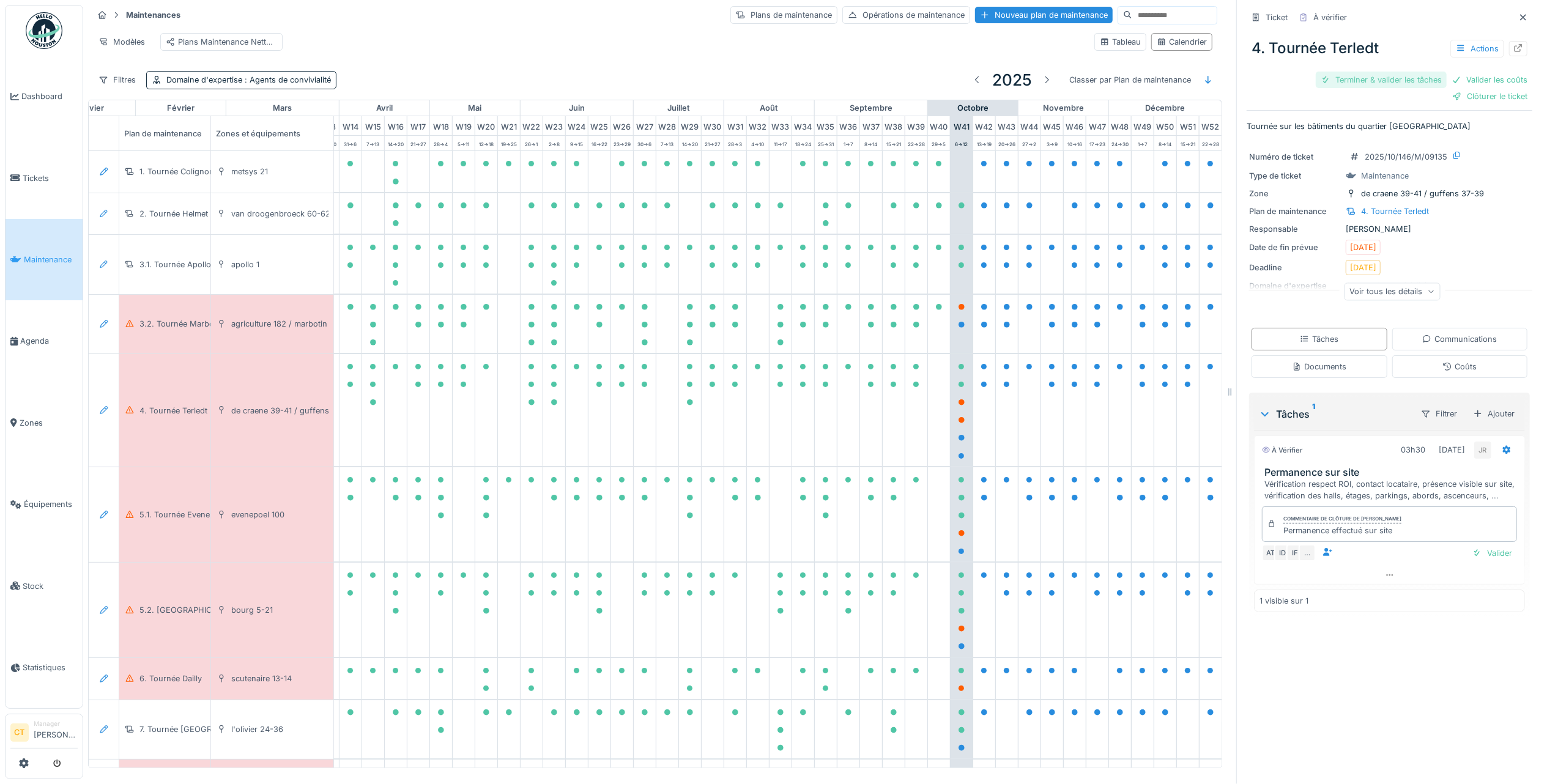
click at [1332, 74] on div "Terminer & valider les tâches" at bounding box center [1381, 79] width 131 height 17
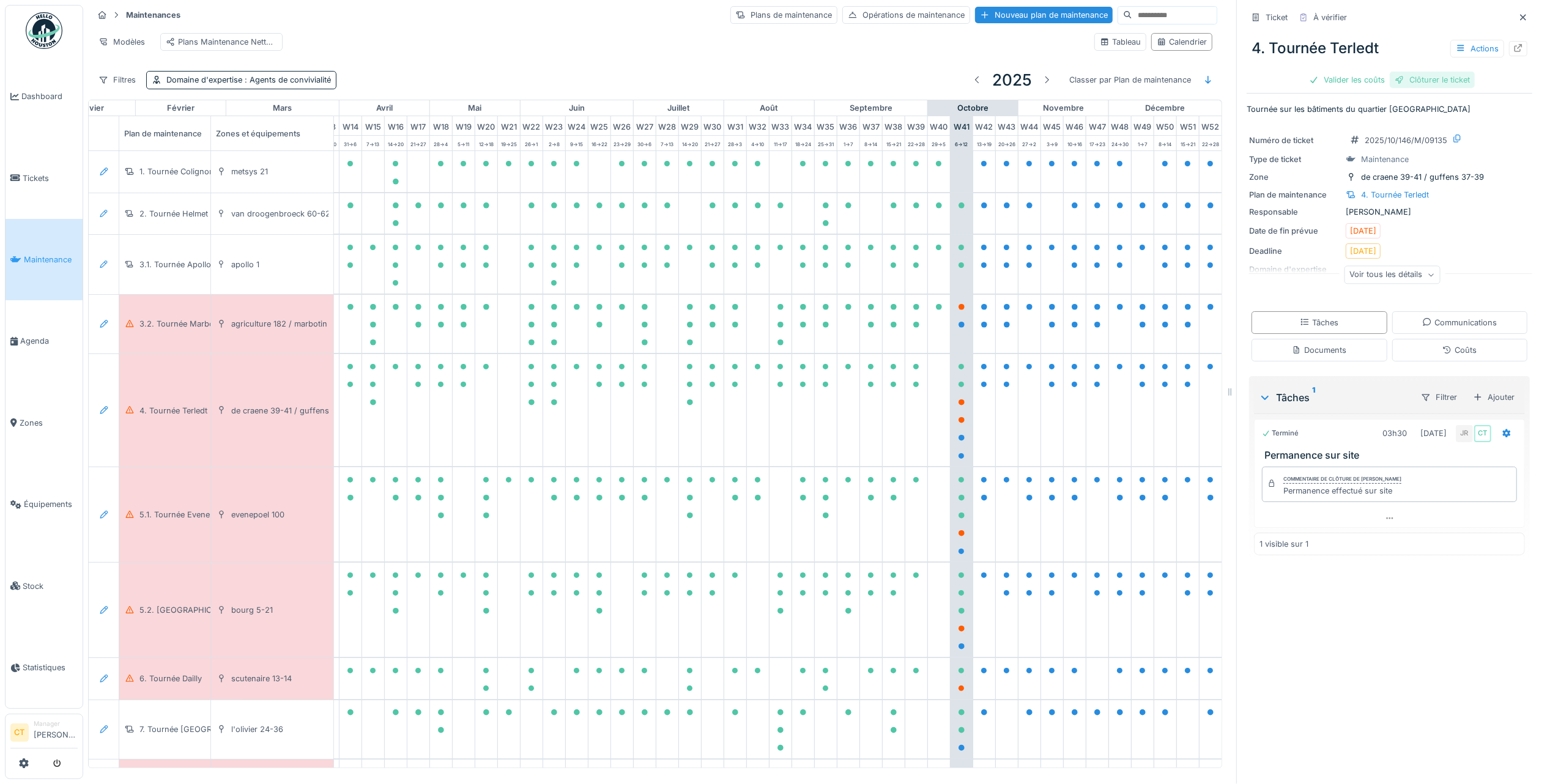
click at [1413, 74] on div "Clôturer le ticket" at bounding box center [1432, 79] width 85 height 17
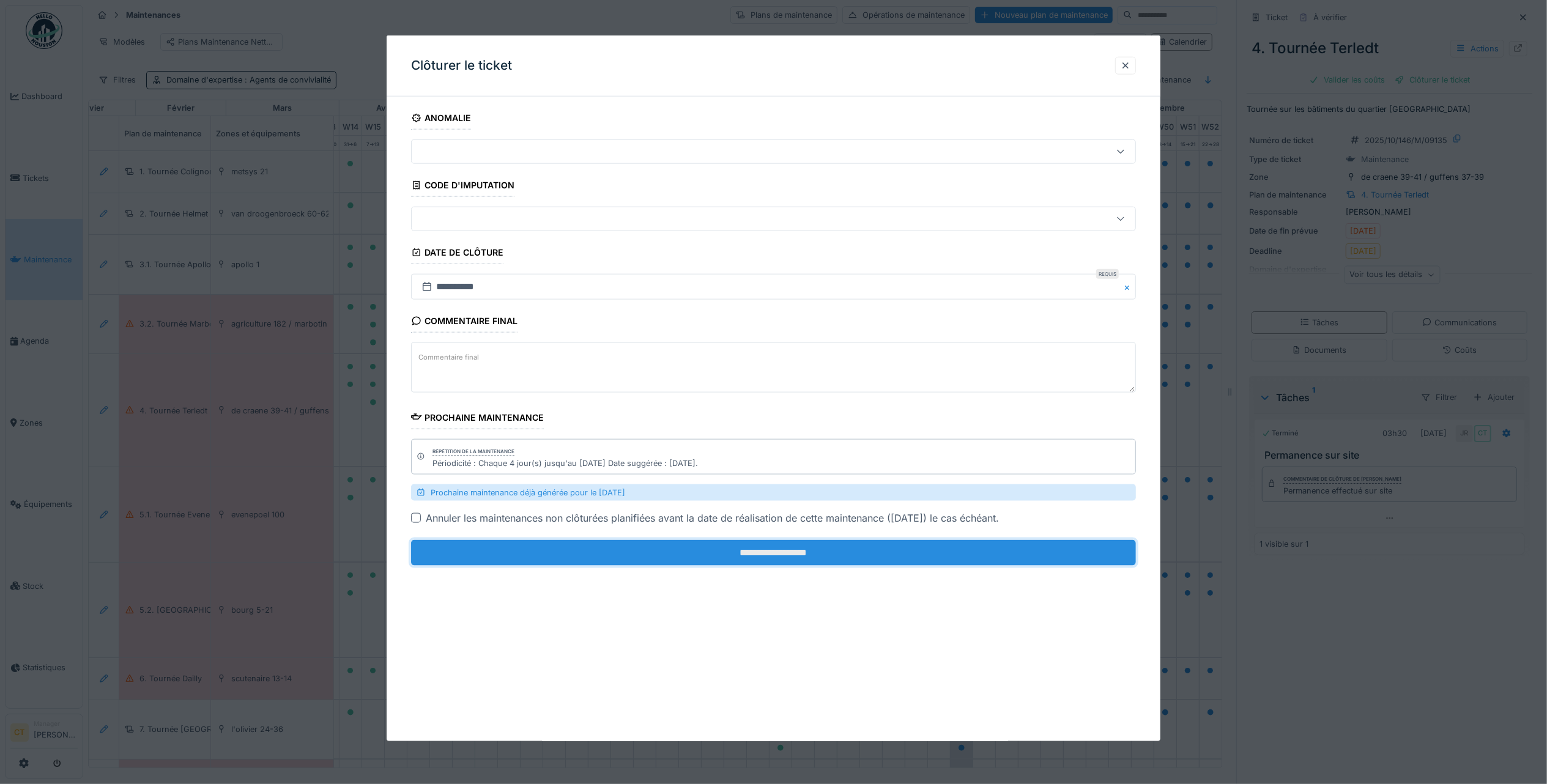
click at [1099, 554] on input "**********" at bounding box center [773, 552] width 725 height 26
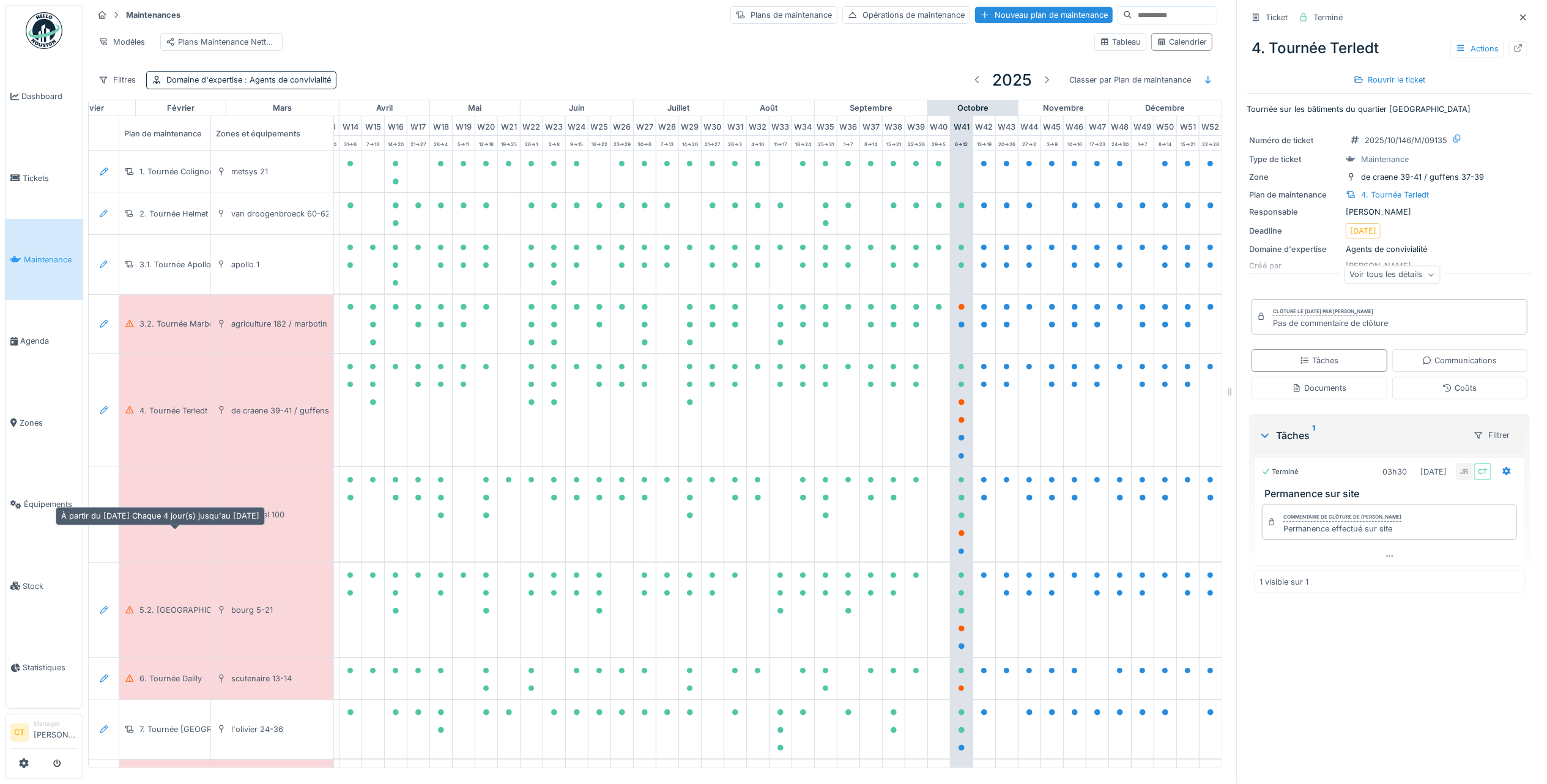
click at [157, 519] on div "5.1. Tournée Evenepoel" at bounding box center [182, 514] width 86 height 12
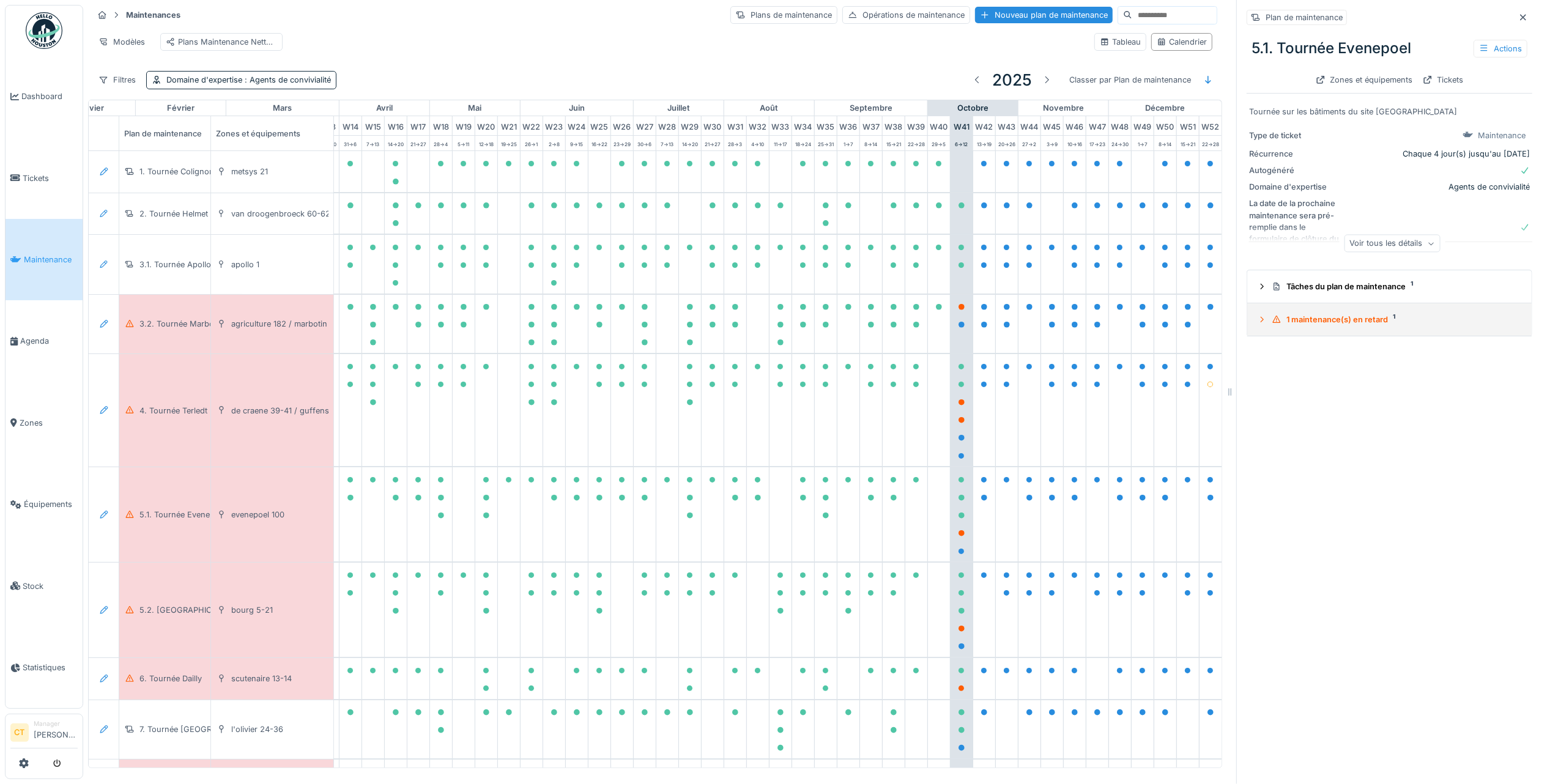
click at [1330, 314] on div "1 maintenance(s) en retard 1" at bounding box center [1394, 319] width 245 height 12
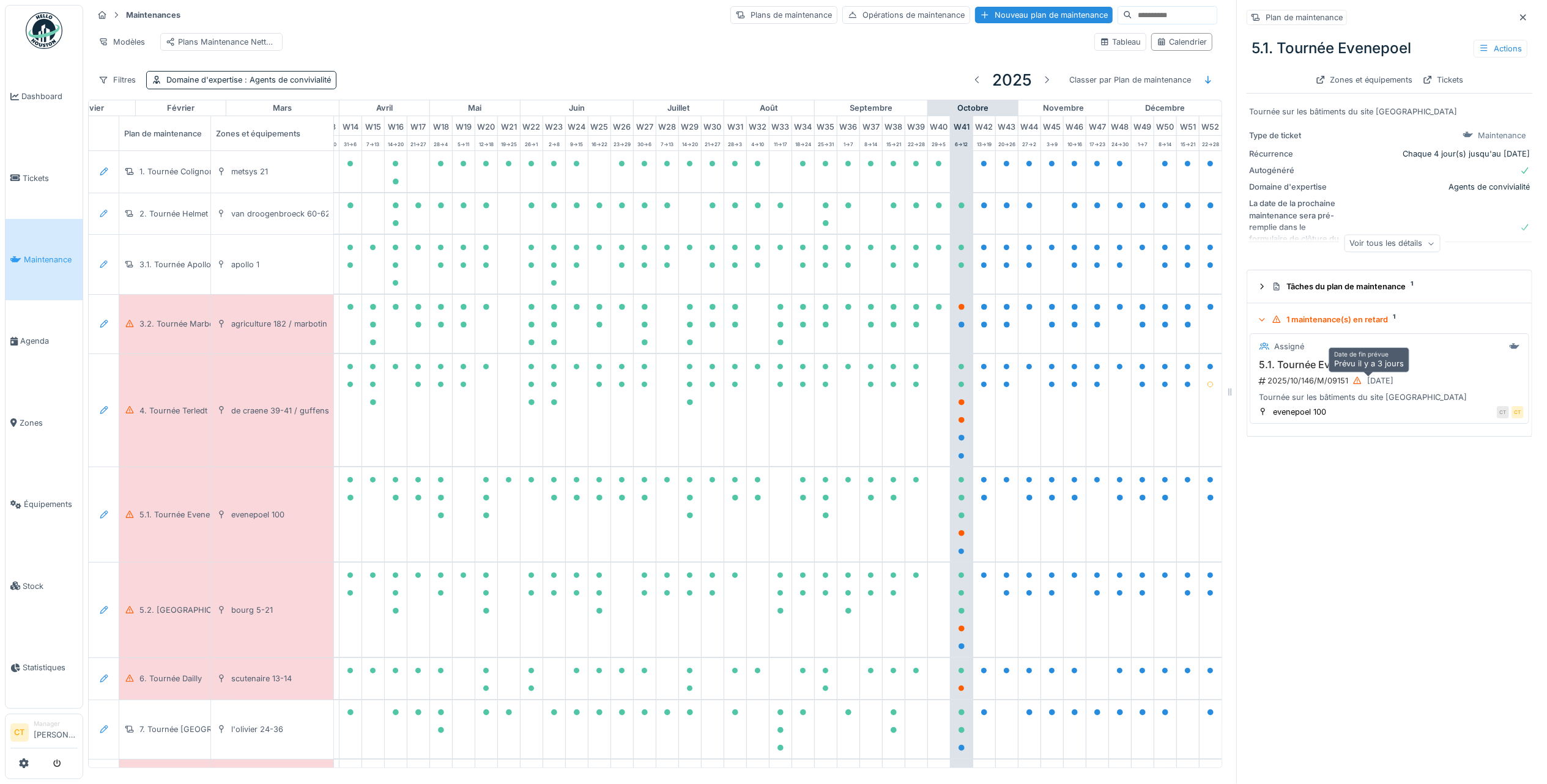
drag, startPoint x: 1351, startPoint y: 379, endPoint x: 1349, endPoint y: 389, distance: 10.2
click at [1349, 389] on div "5.1. Tournée Evenepoel 2025/10/146/M/09151 07/10/2025 Tournée sur les bâtiments…" at bounding box center [1389, 381] width 269 height 44
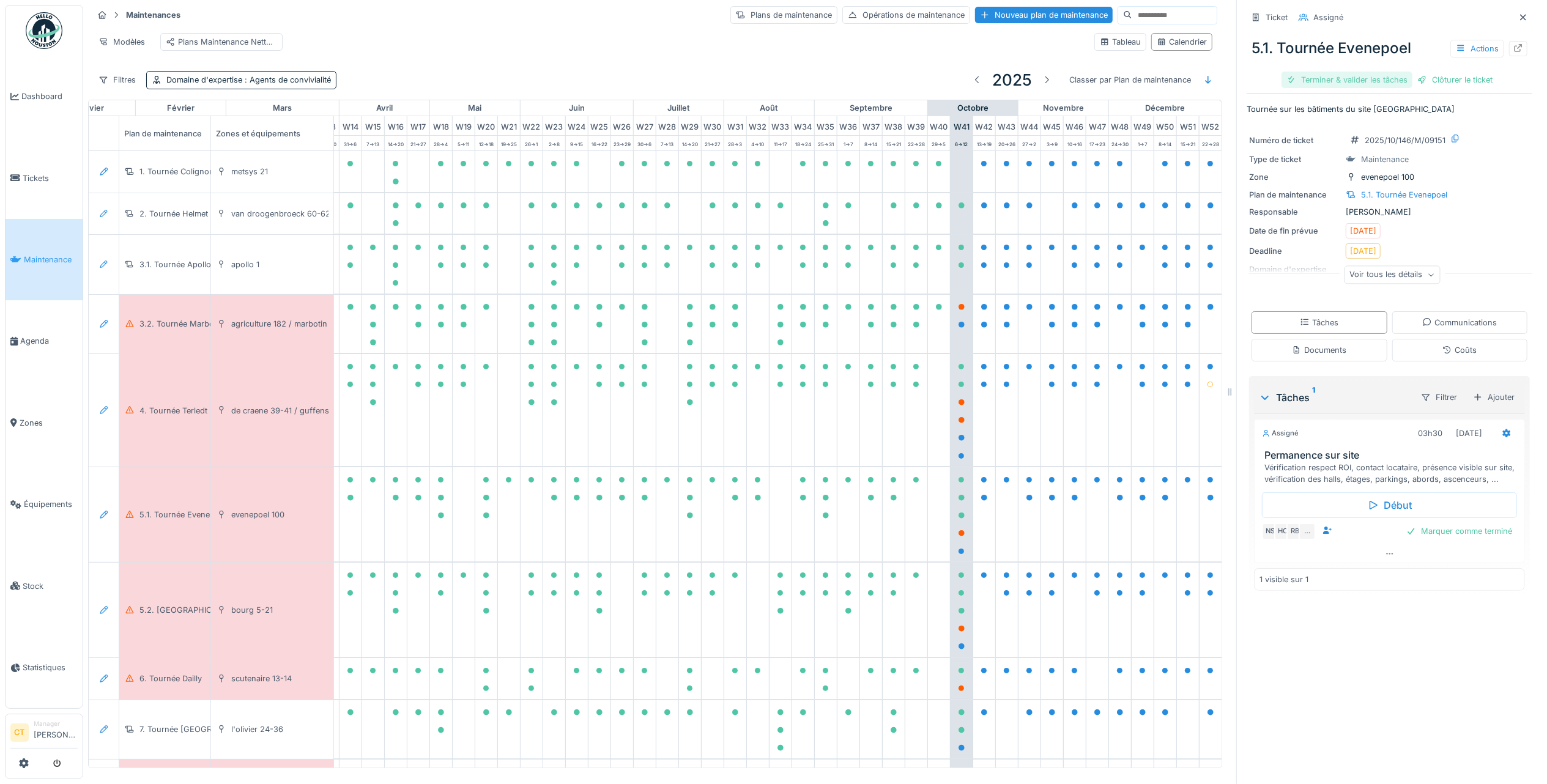
click at [1311, 71] on div "Terminer & valider les tâches" at bounding box center [1346, 79] width 131 height 17
click at [1398, 71] on div "Clôturer le ticket" at bounding box center [1389, 79] width 85 height 17
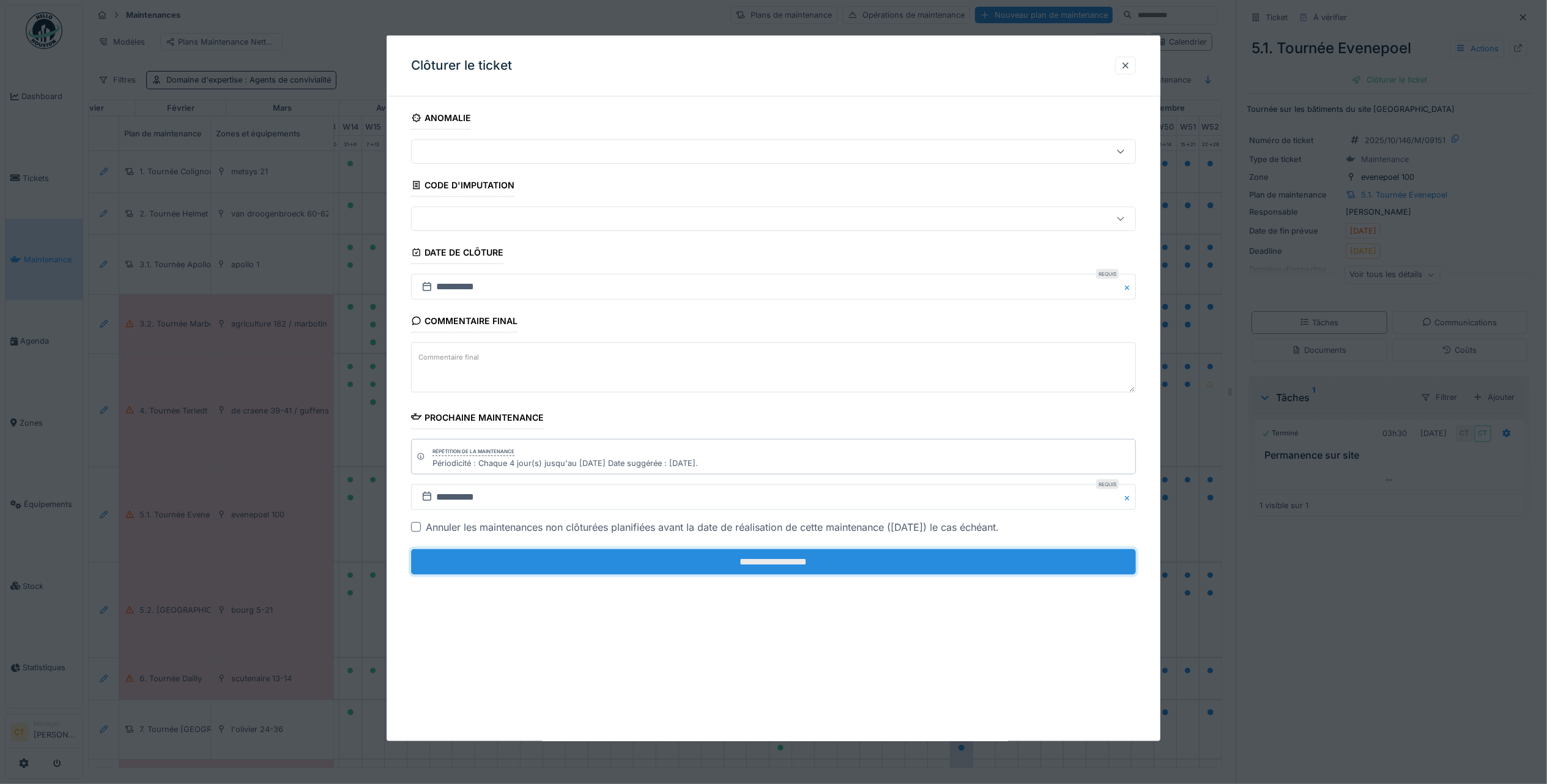
click at [864, 569] on input "**********" at bounding box center [773, 562] width 725 height 26
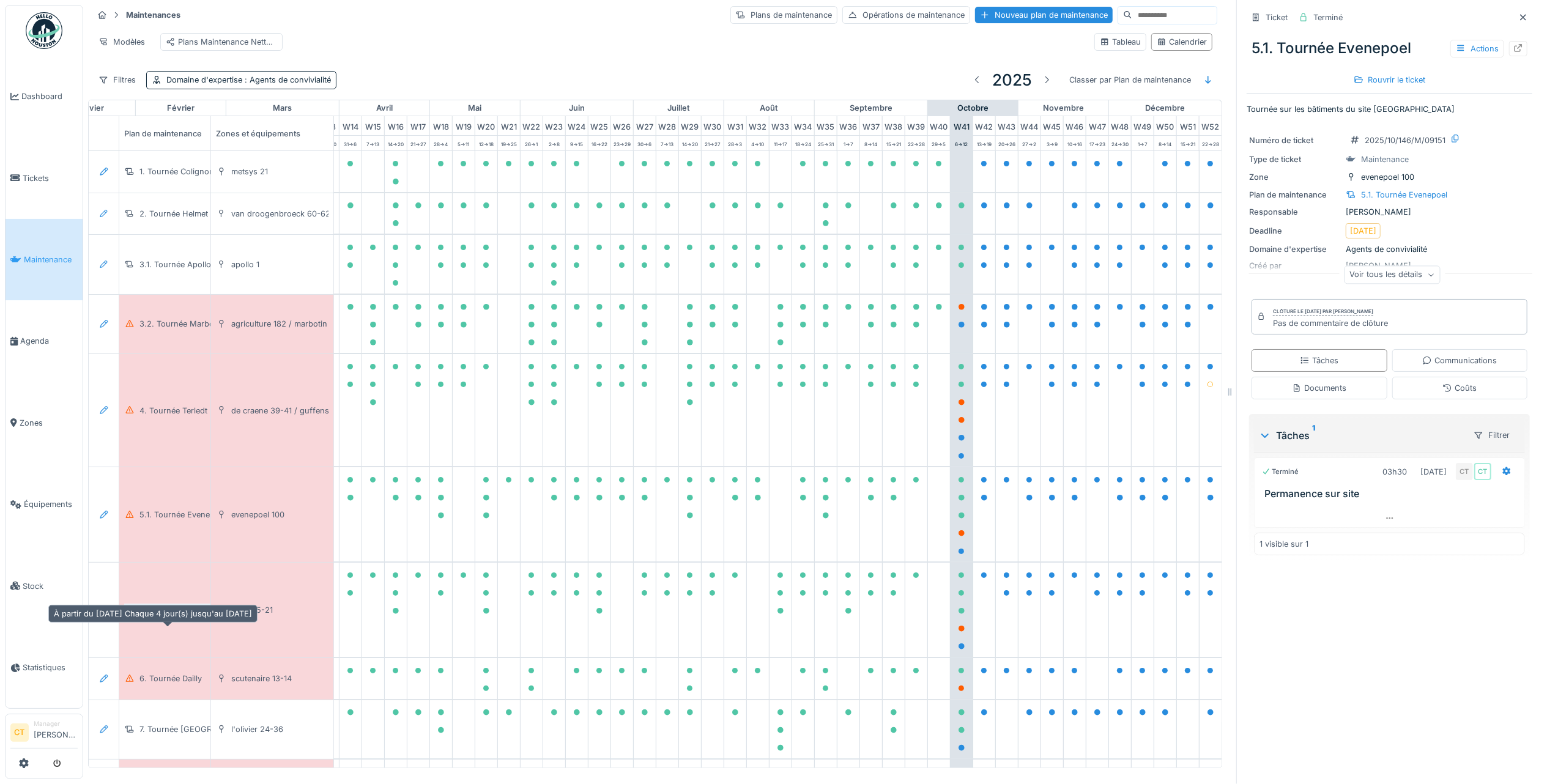
click at [182, 616] on div "5.2. [GEOGRAPHIC_DATA]" at bounding box center [188, 610] width 99 height 12
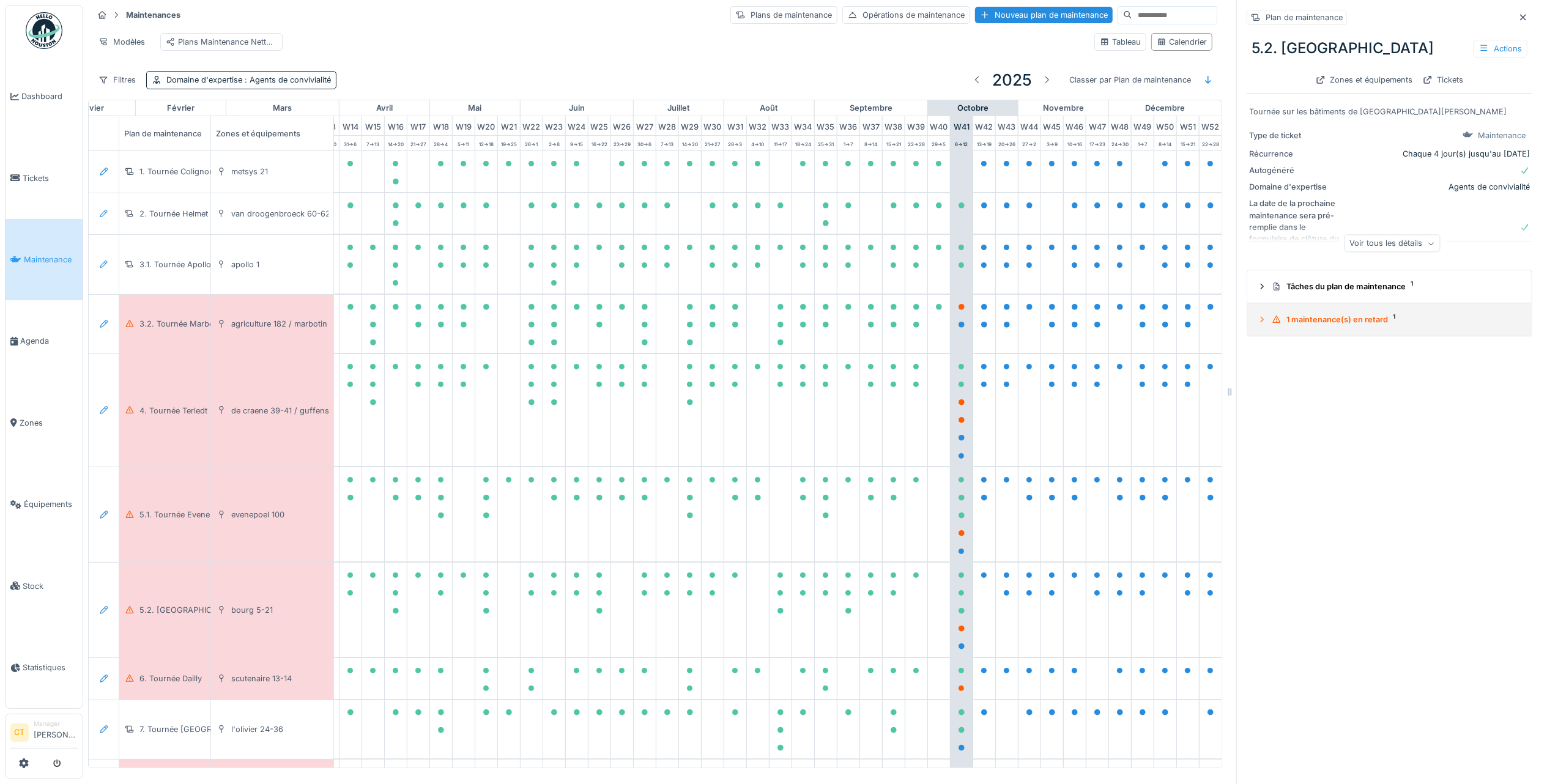
click at [1334, 314] on div "1 maintenance(s) en retard 1" at bounding box center [1394, 319] width 245 height 12
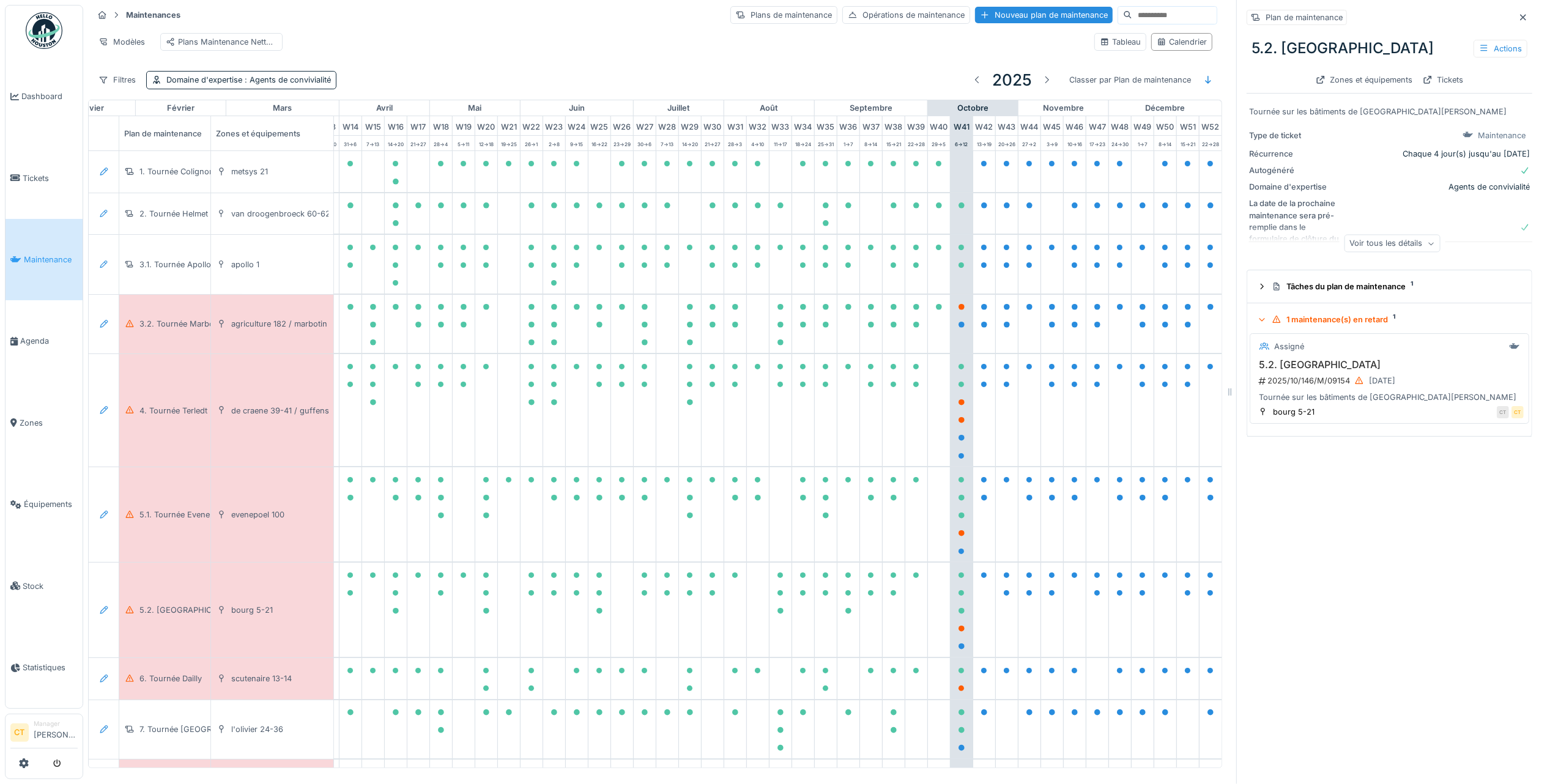
click at [1349, 381] on div "5.2. Tournée Bourg 2025/10/146/M/09154 08/10/2025 Tournée sur les bâtiments de …" at bounding box center [1389, 381] width 269 height 44
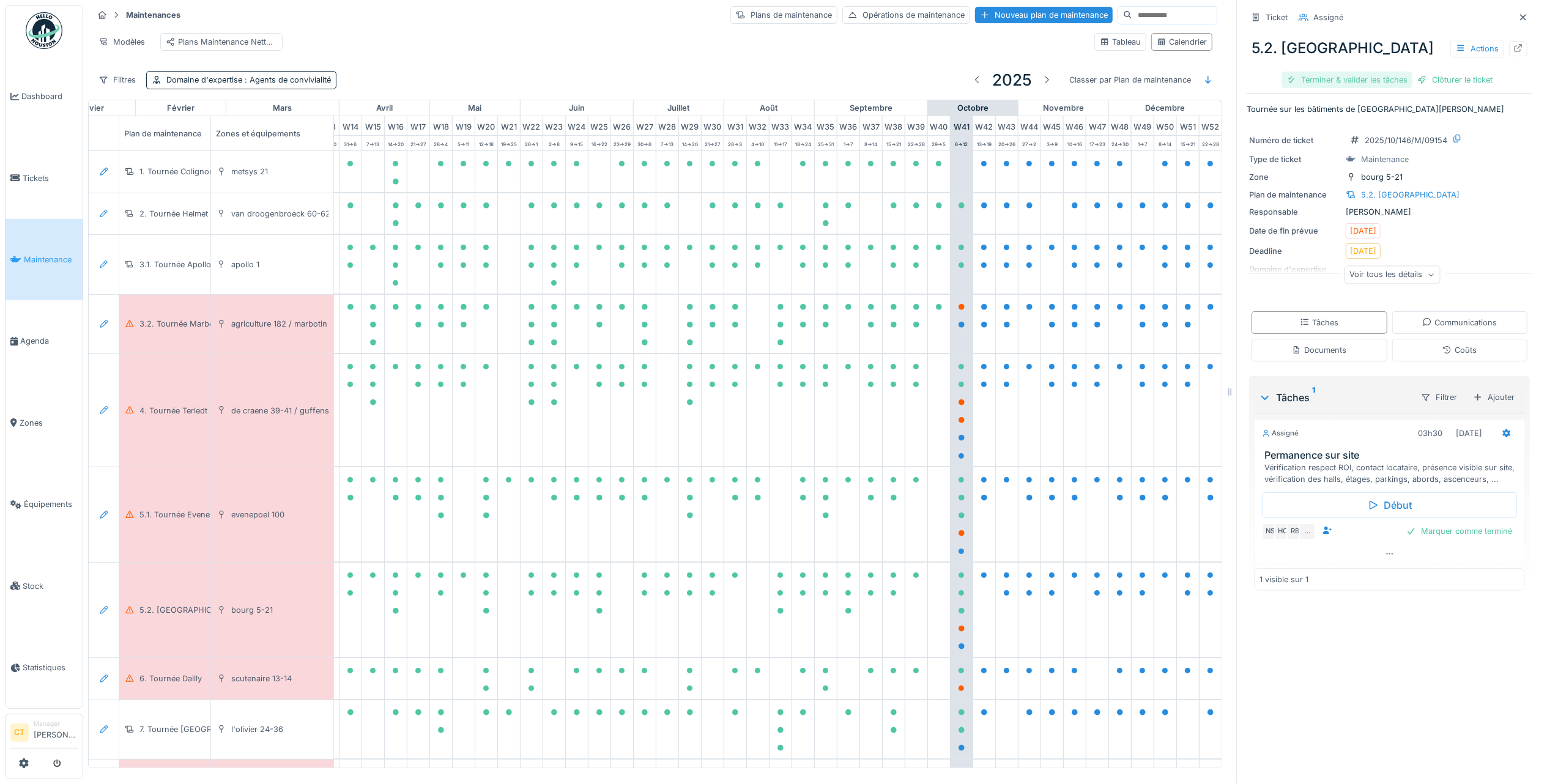
click at [1341, 71] on div "Terminer & valider les tâches" at bounding box center [1346, 79] width 131 height 17
click at [1389, 74] on div "Clôturer le ticket" at bounding box center [1389, 79] width 85 height 17
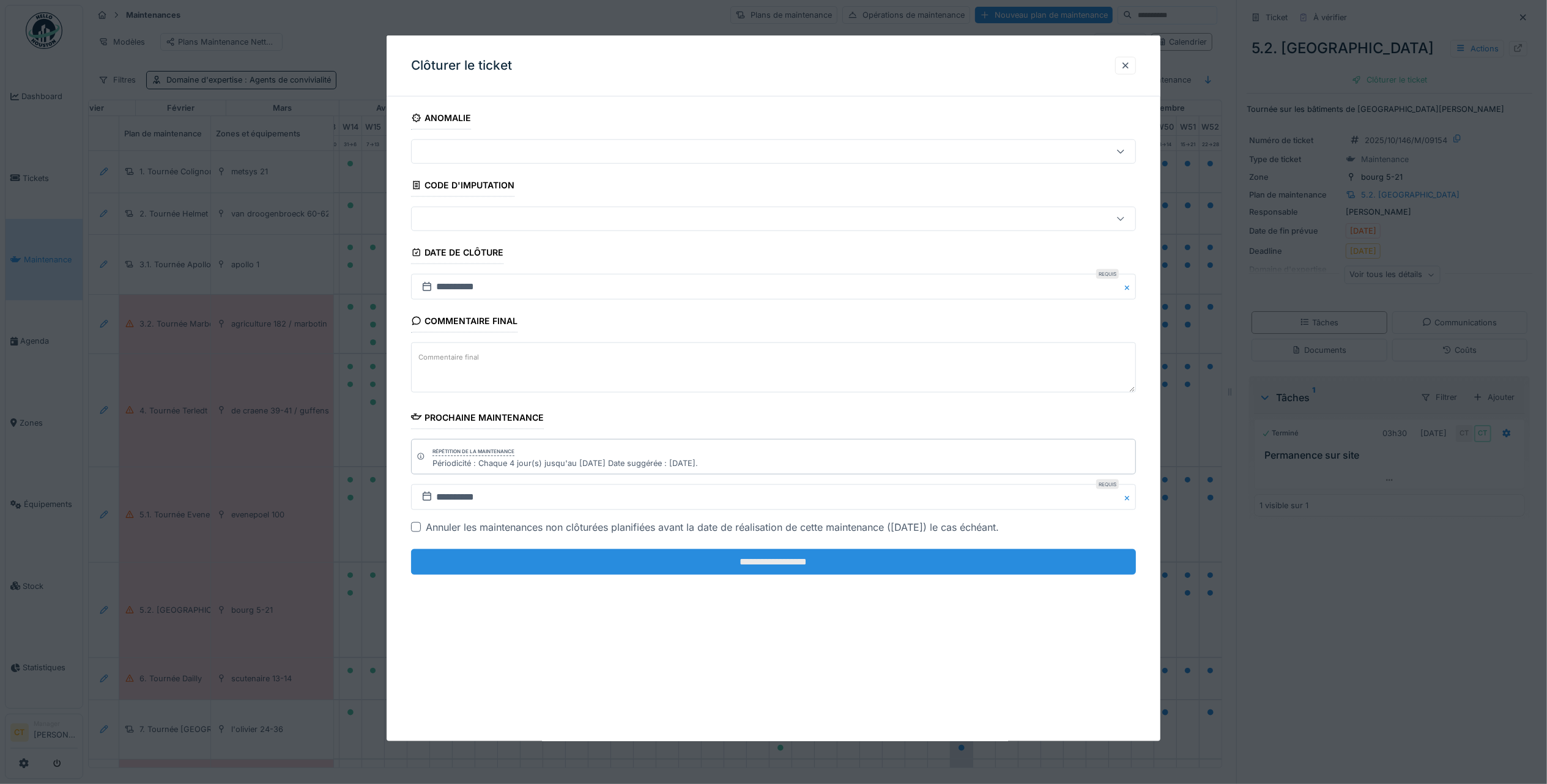
click at [688, 570] on input "**********" at bounding box center [773, 562] width 725 height 26
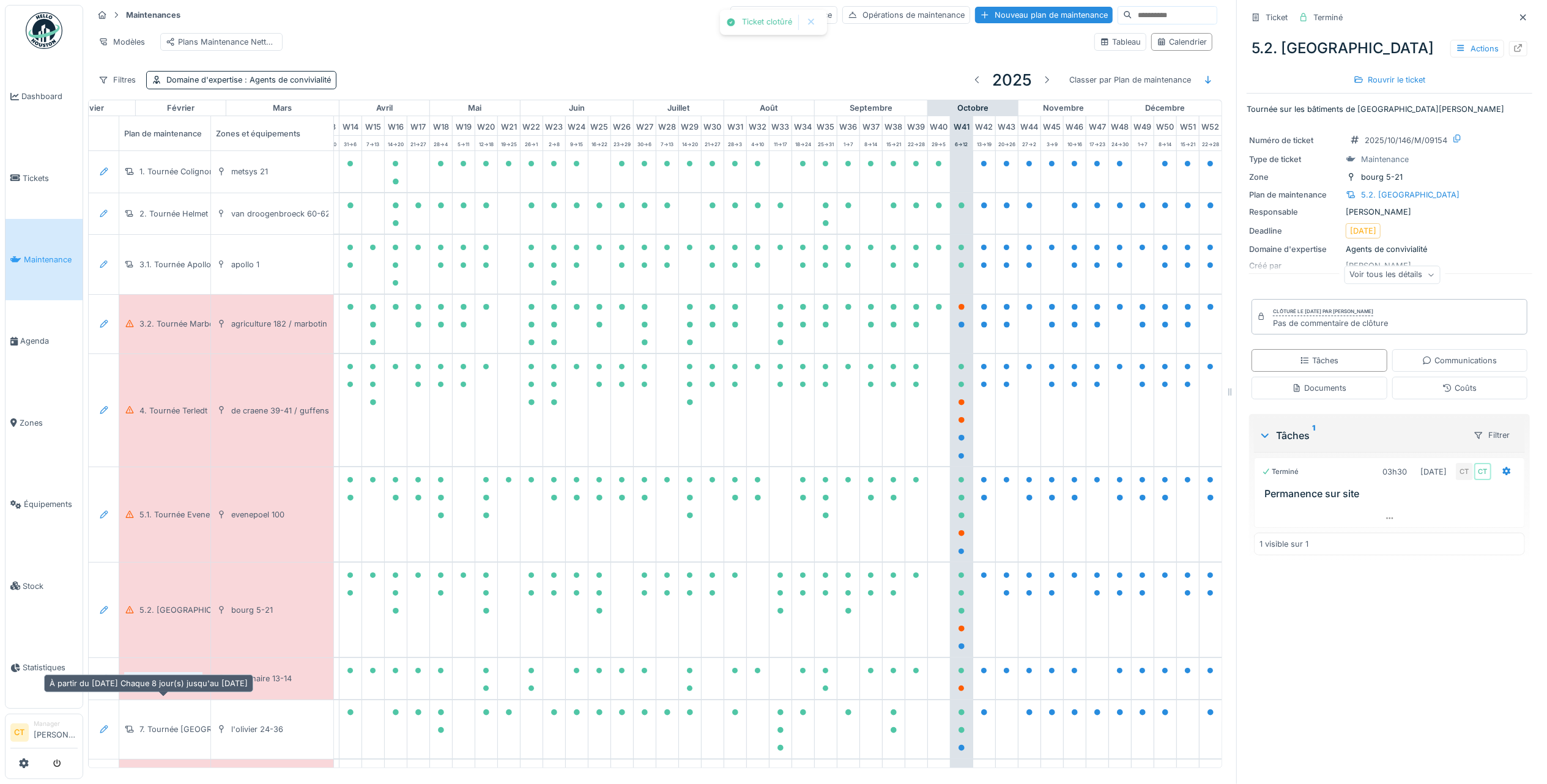
click at [172, 684] on div "6. Tournée Dailly" at bounding box center [171, 678] width 63 height 12
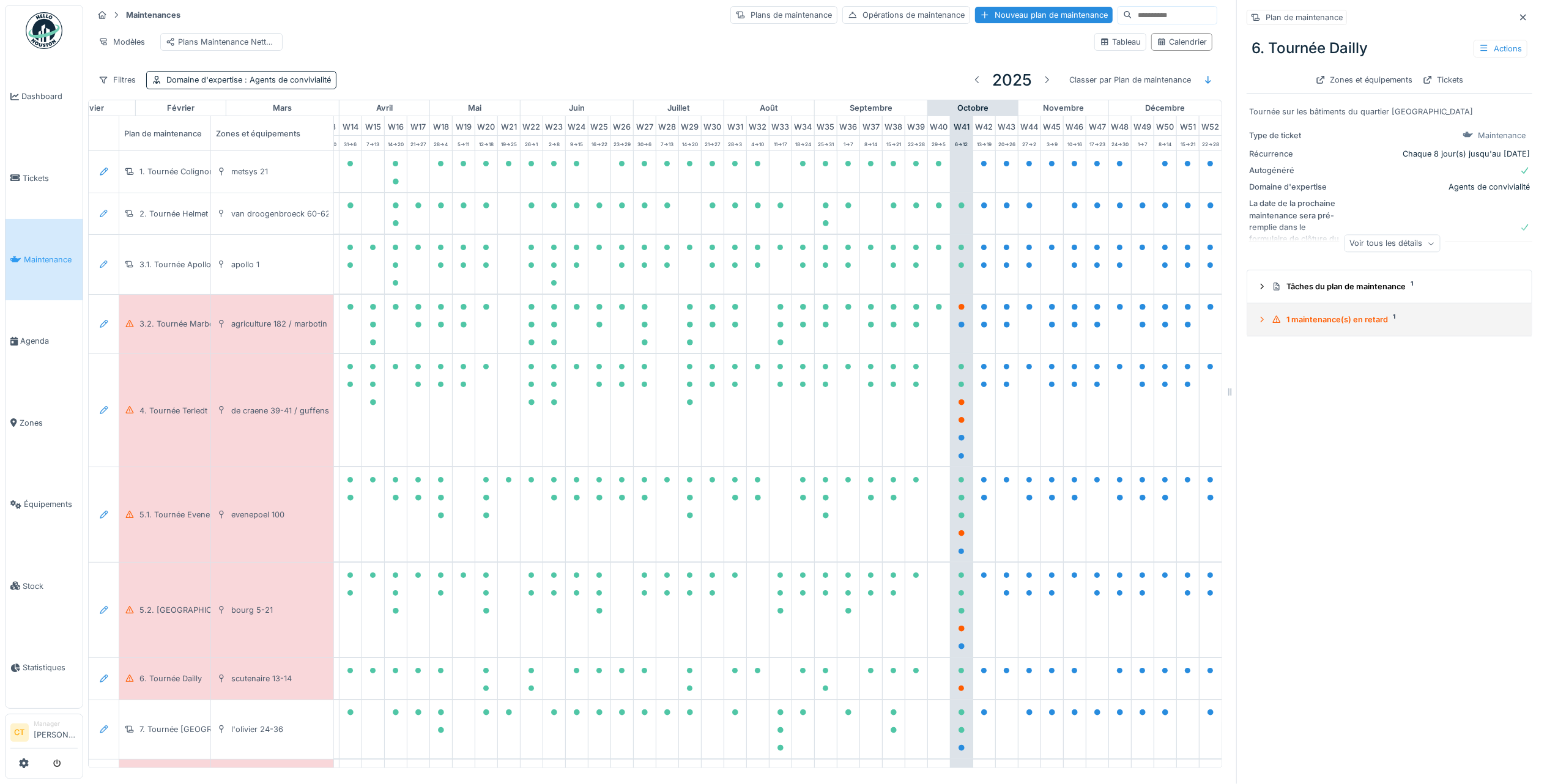
click at [1339, 314] on div "1 maintenance(s) en retard 1" at bounding box center [1394, 319] width 245 height 12
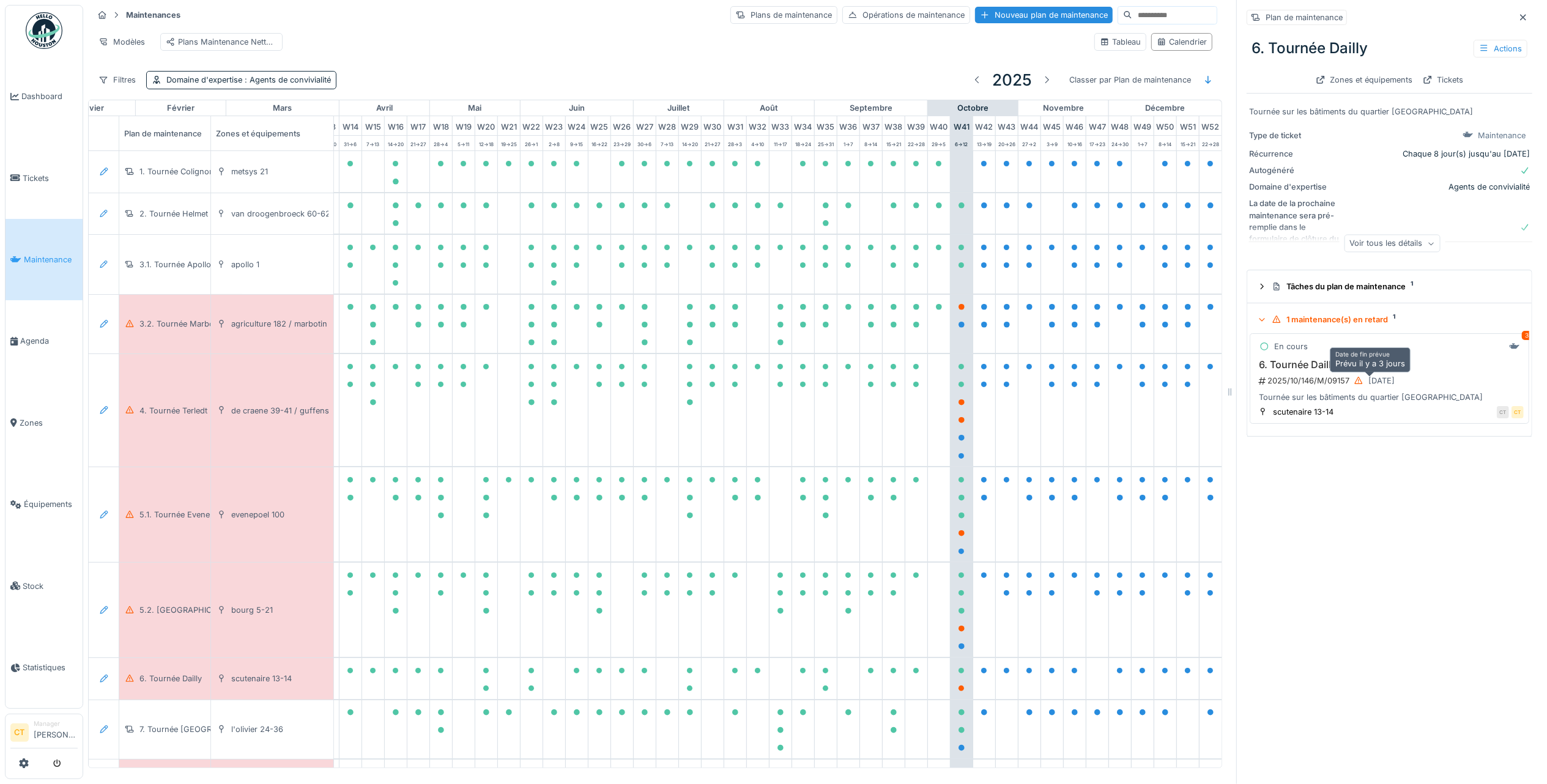
click at [1351, 373] on div "07/10/2025" at bounding box center [1374, 380] width 50 height 15
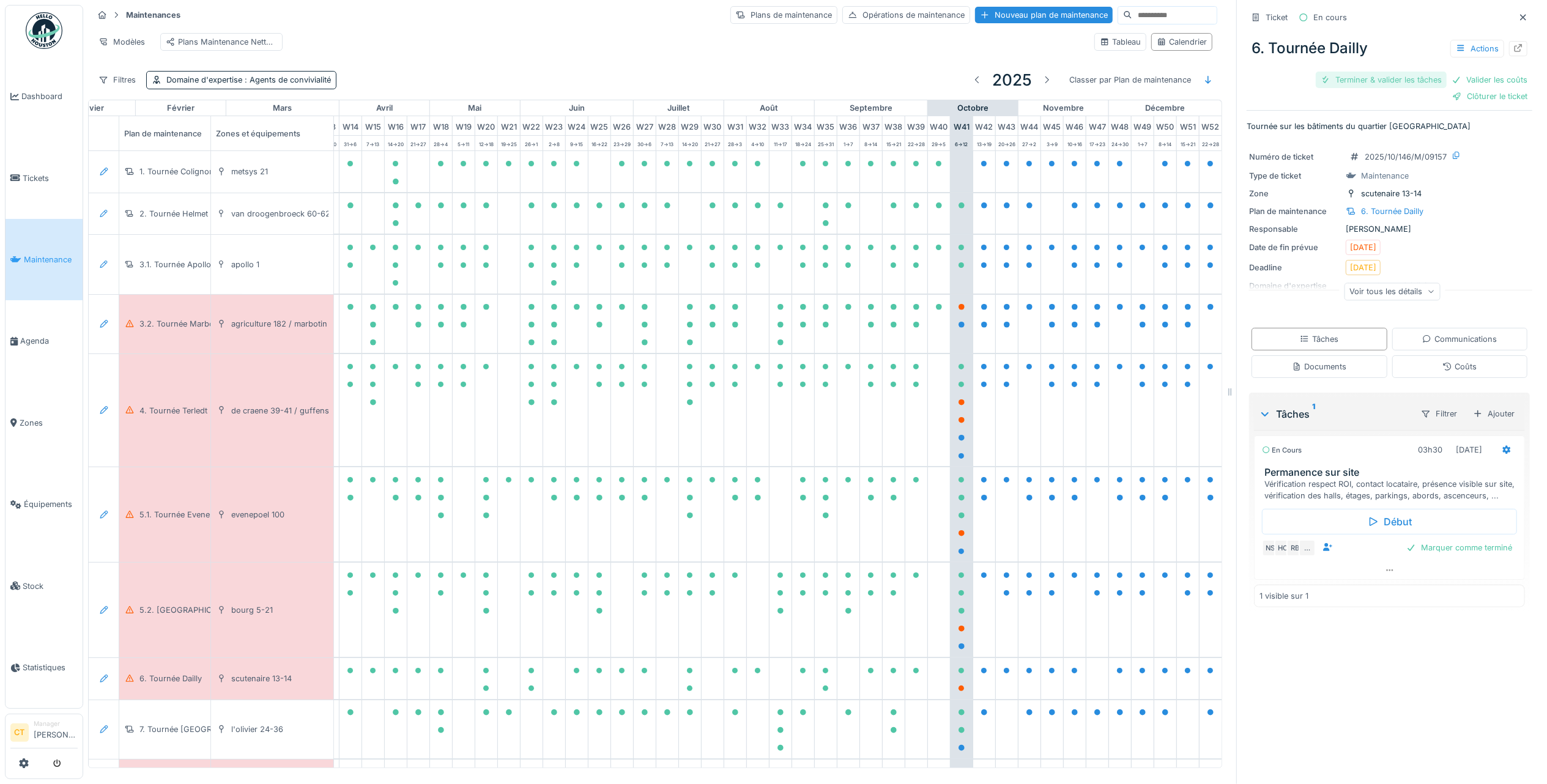
click at [1372, 71] on div "Terminer & valider les tâches" at bounding box center [1381, 79] width 131 height 17
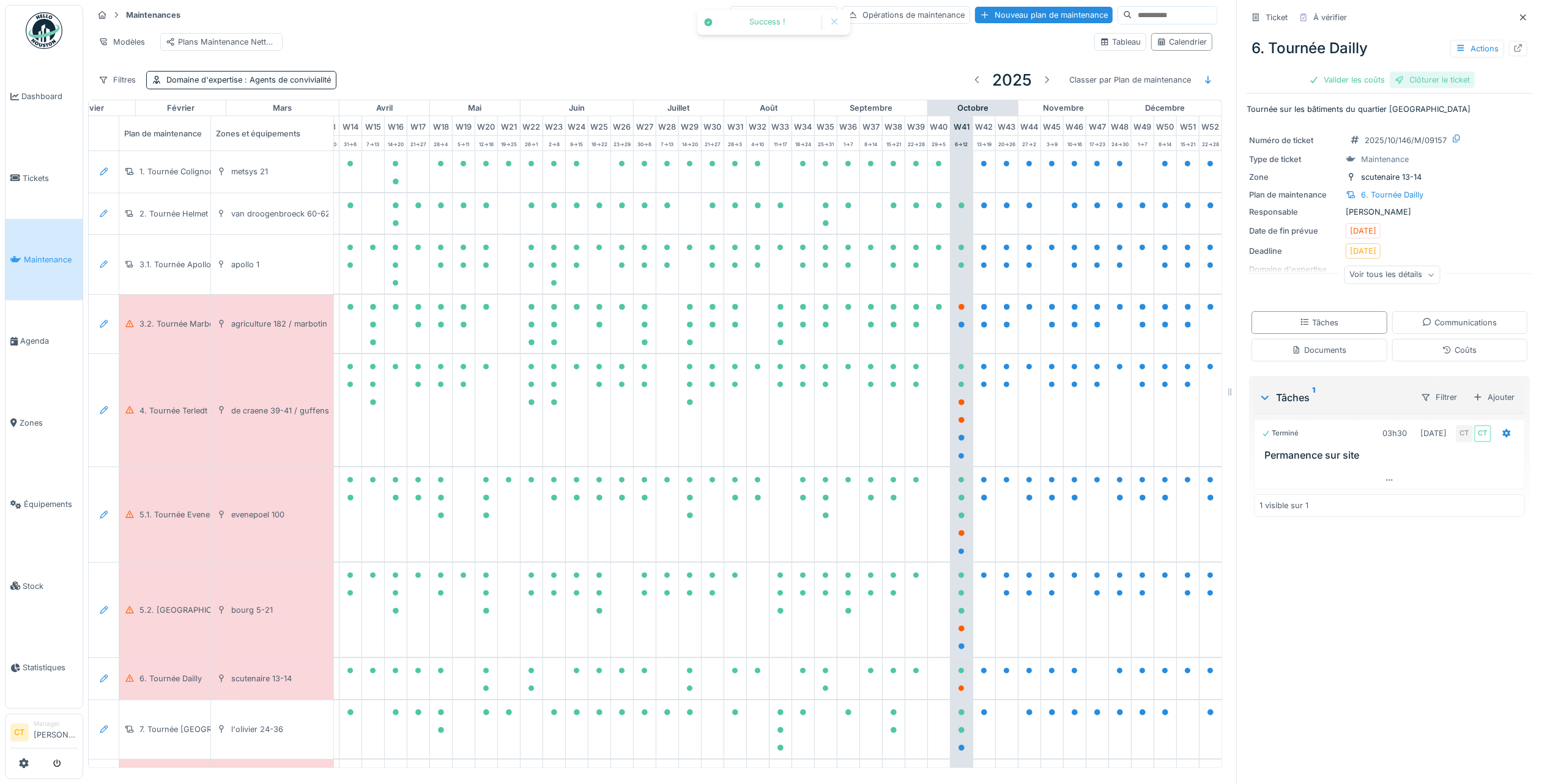
click at [1430, 71] on div "Clôturer le ticket" at bounding box center [1432, 79] width 85 height 17
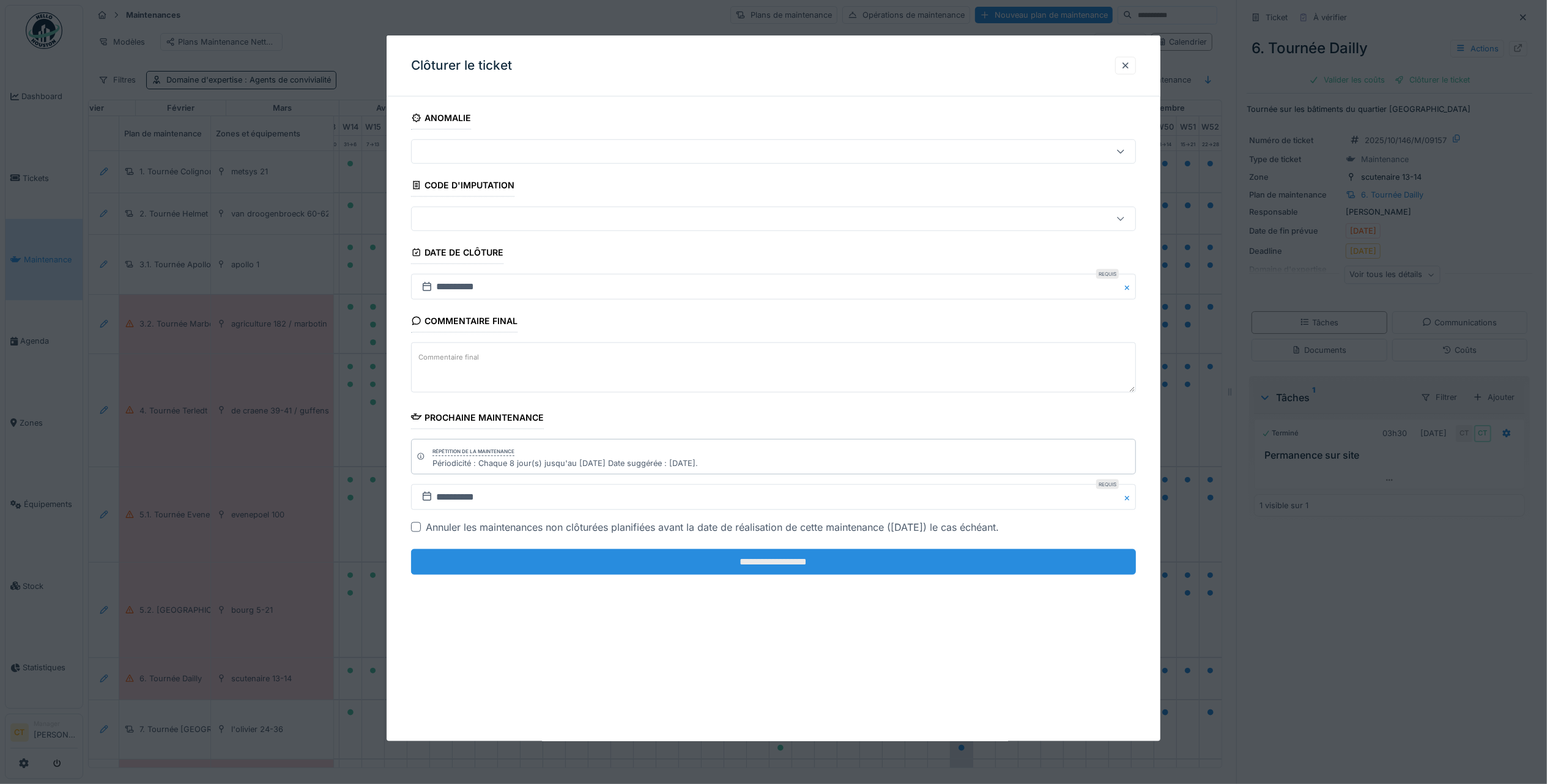
click at [879, 564] on input "**********" at bounding box center [773, 562] width 725 height 26
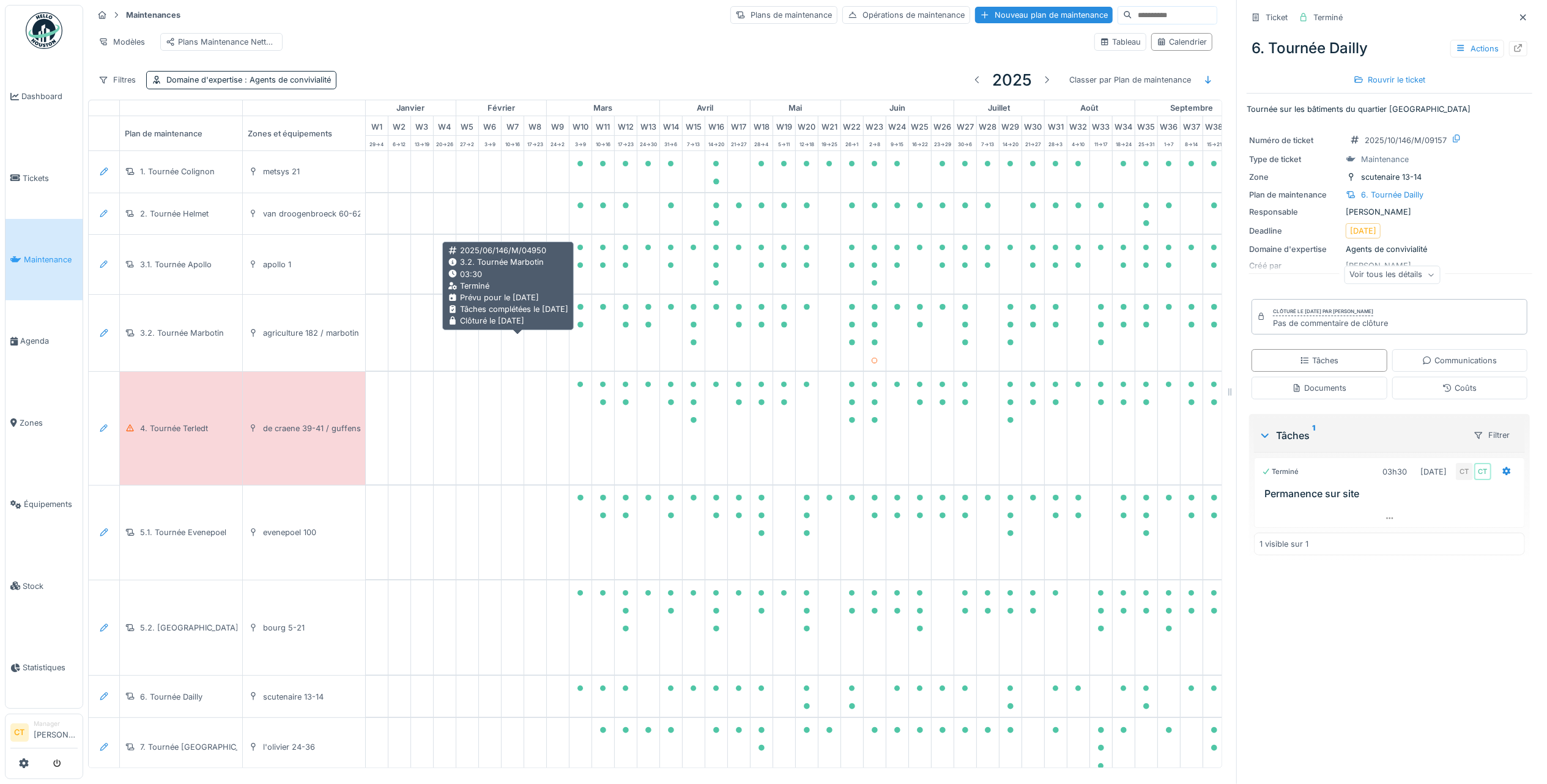
scroll to position [0, 358]
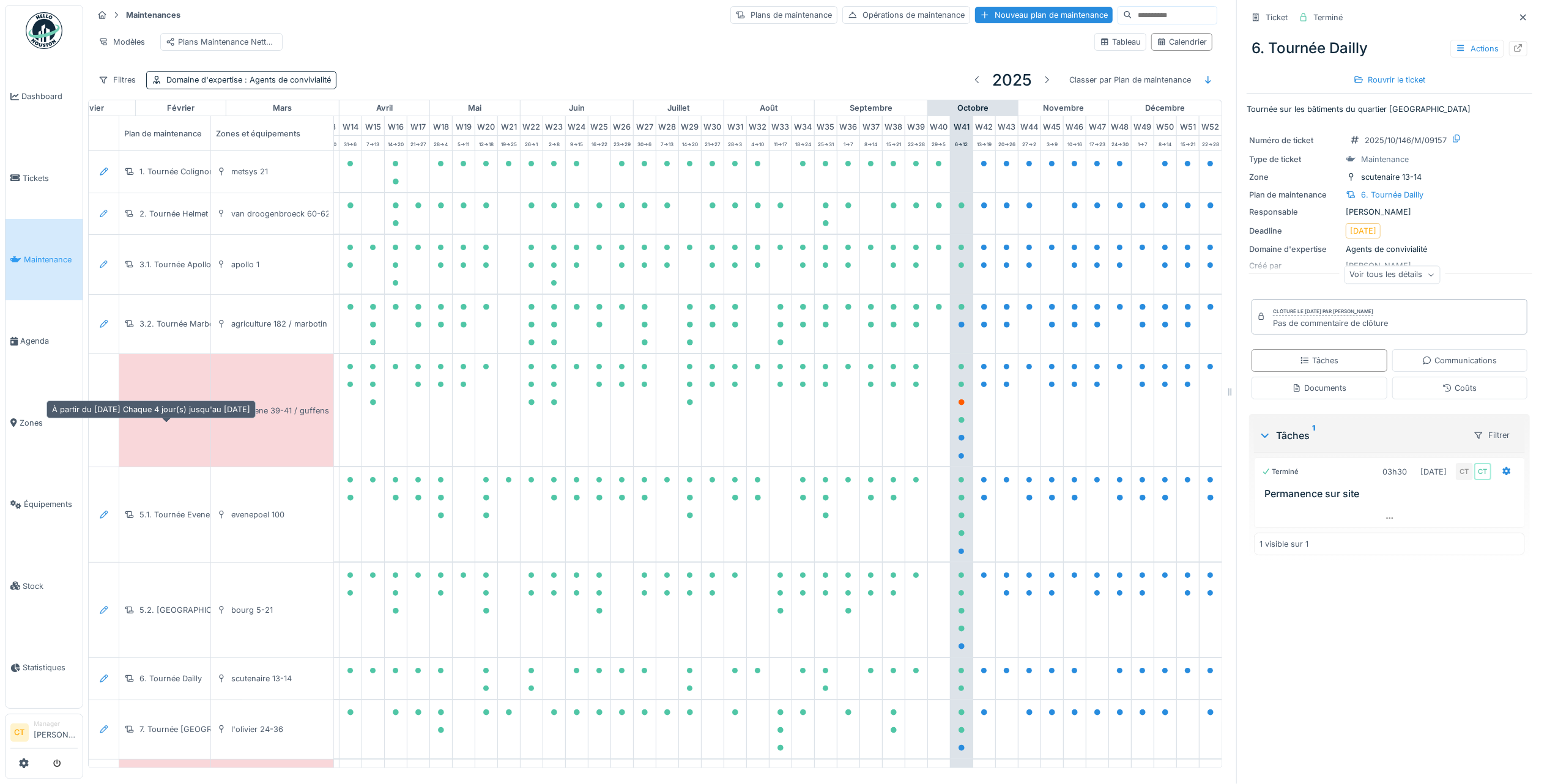
click at [188, 416] on div "4. Tournée Terledt" at bounding box center [173, 411] width 68 height 12
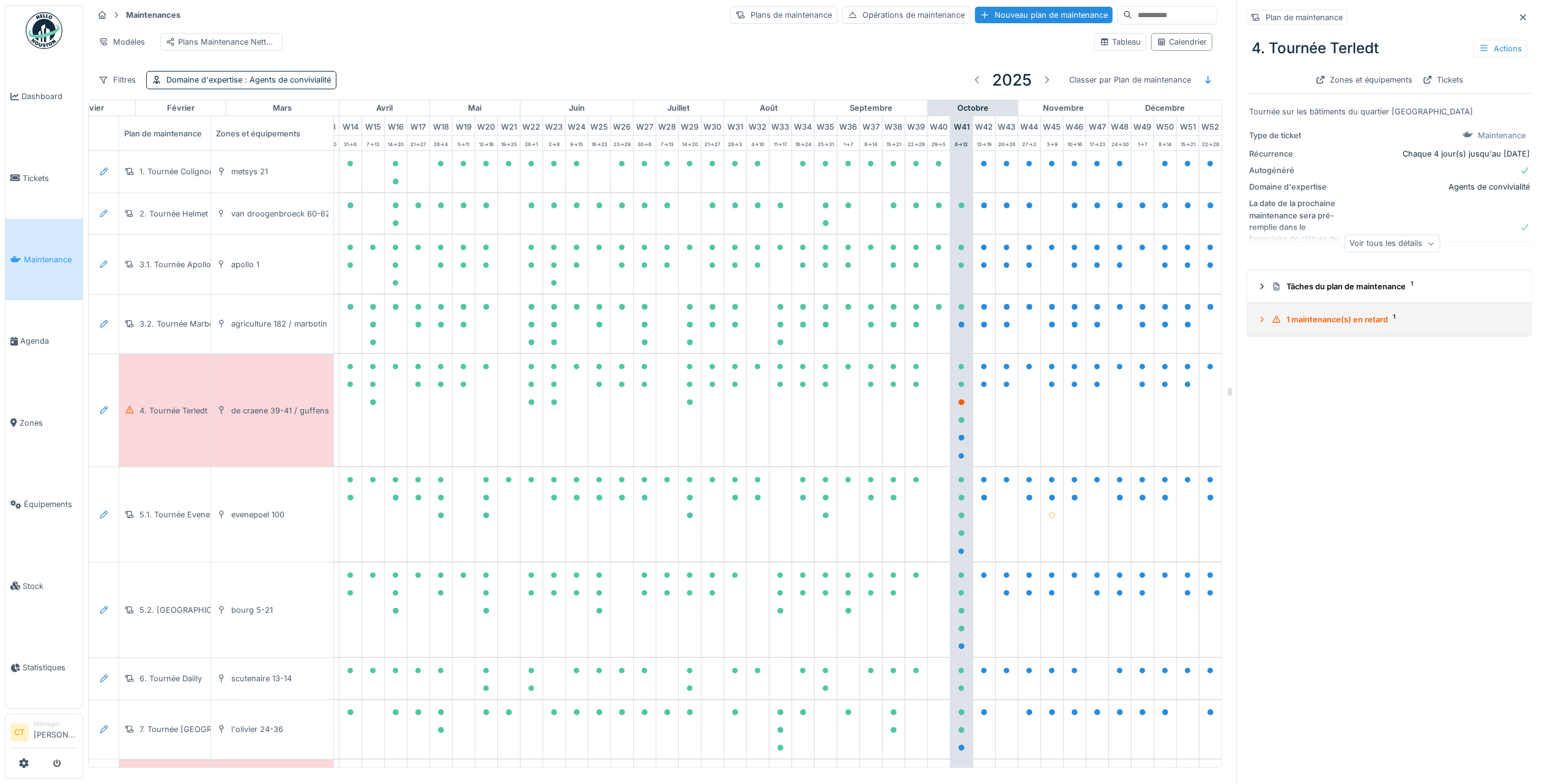
click at [1352, 316] on summary "1 maintenance(s) en retard 1" at bounding box center [1389, 319] width 274 height 23
click at [1331, 381] on div "4. Tournée Terledt 2025/10/146/M/09135 06/10/2025 Tournée sur les bâtiments du …" at bounding box center [1389, 381] width 269 height 44
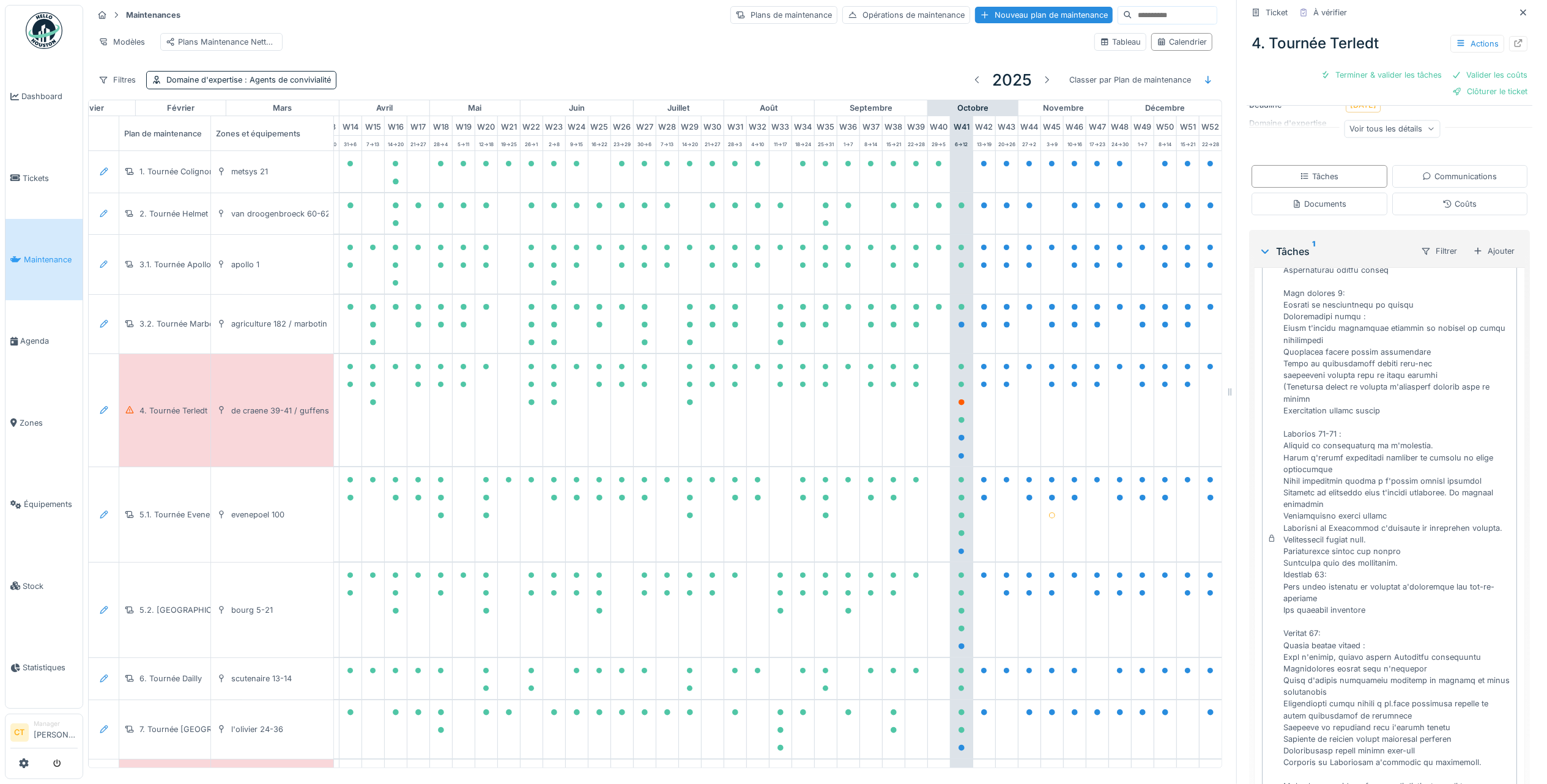
scroll to position [287, 0]
click at [1363, 66] on div "Terminer & valider les tâches" at bounding box center [1381, 74] width 131 height 17
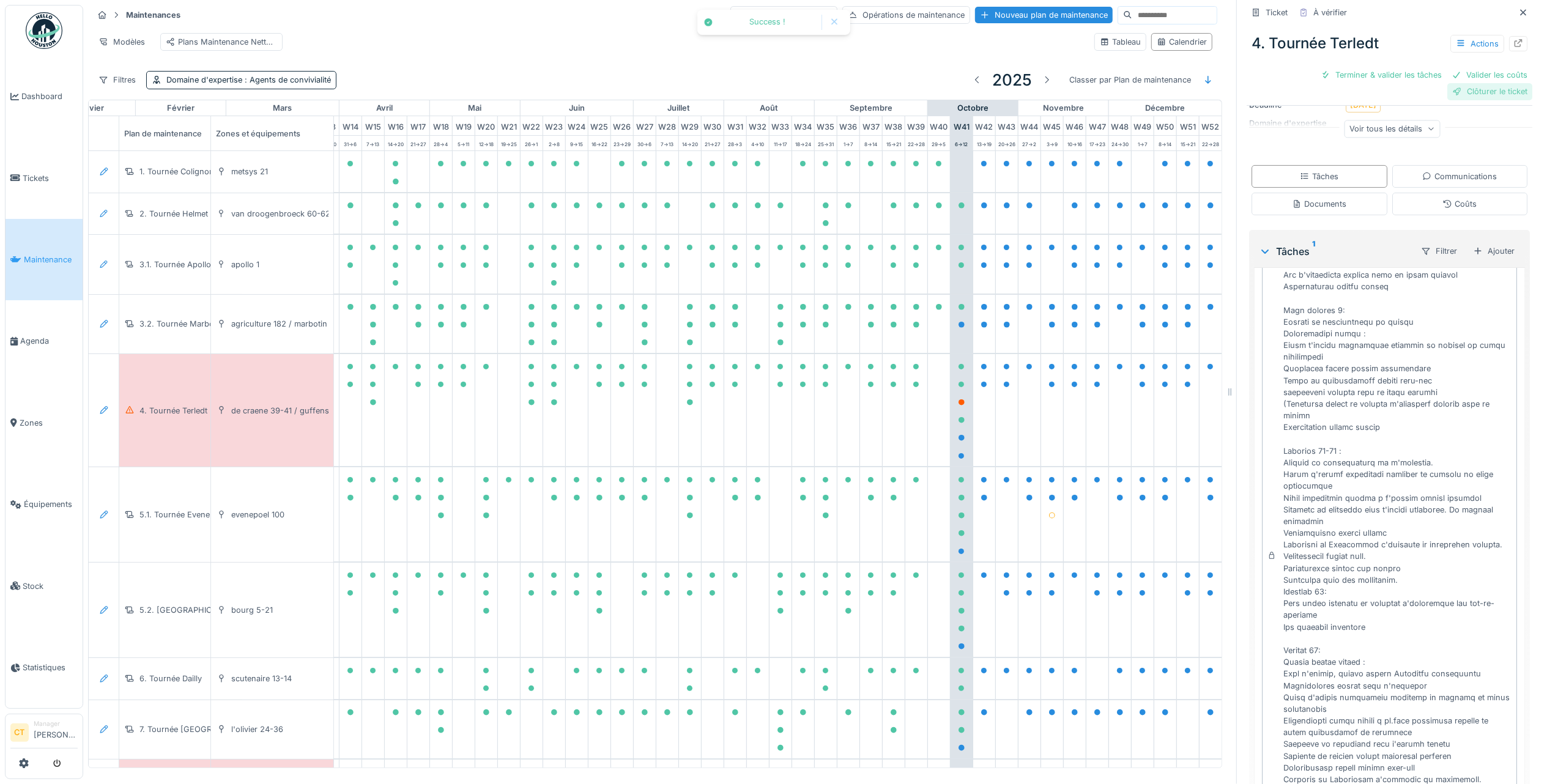
scroll to position [147, 0]
click at [1435, 66] on div "Clôturer le ticket" at bounding box center [1432, 74] width 85 height 17
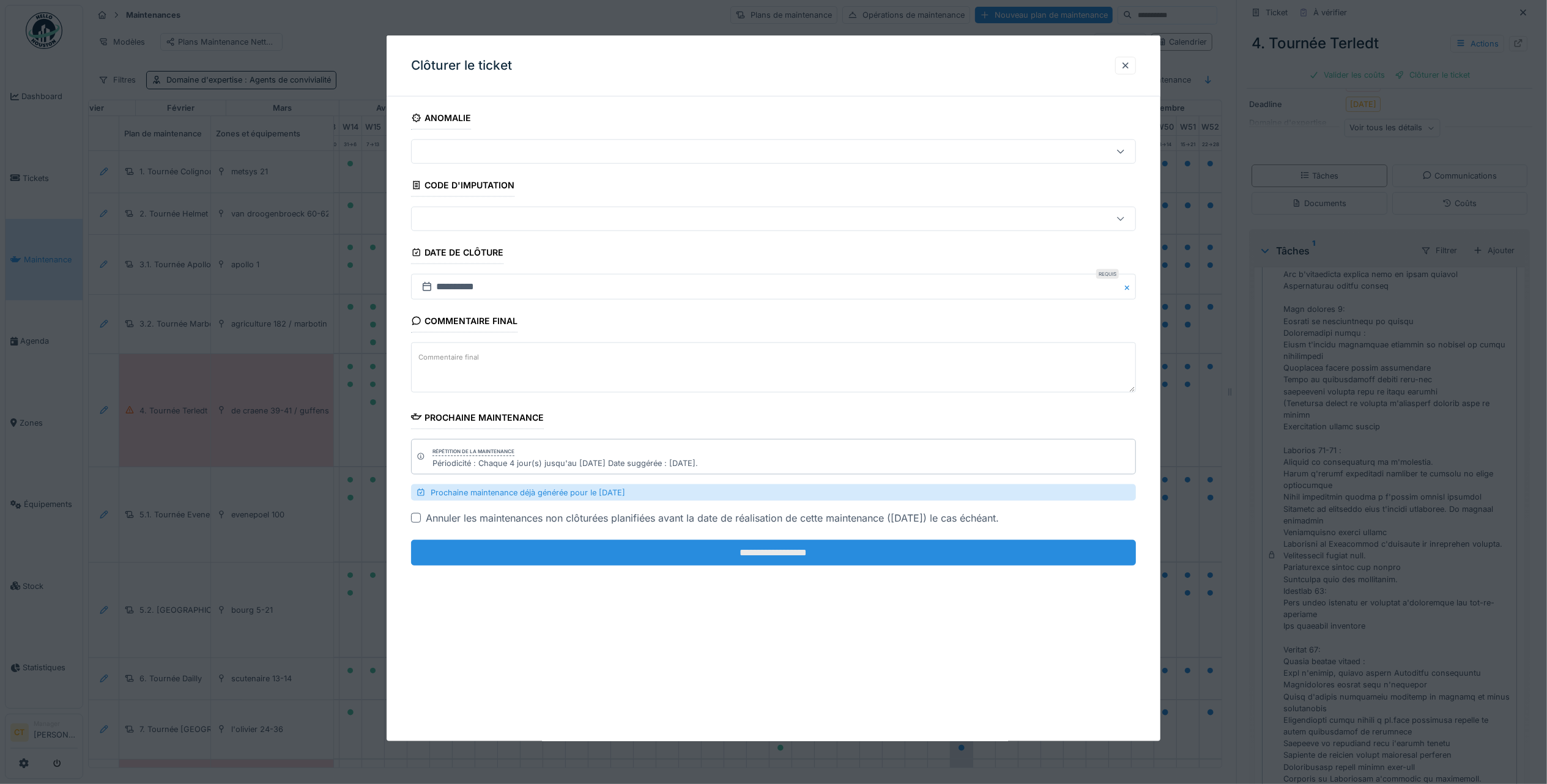
click at [890, 562] on input "**********" at bounding box center [773, 552] width 725 height 26
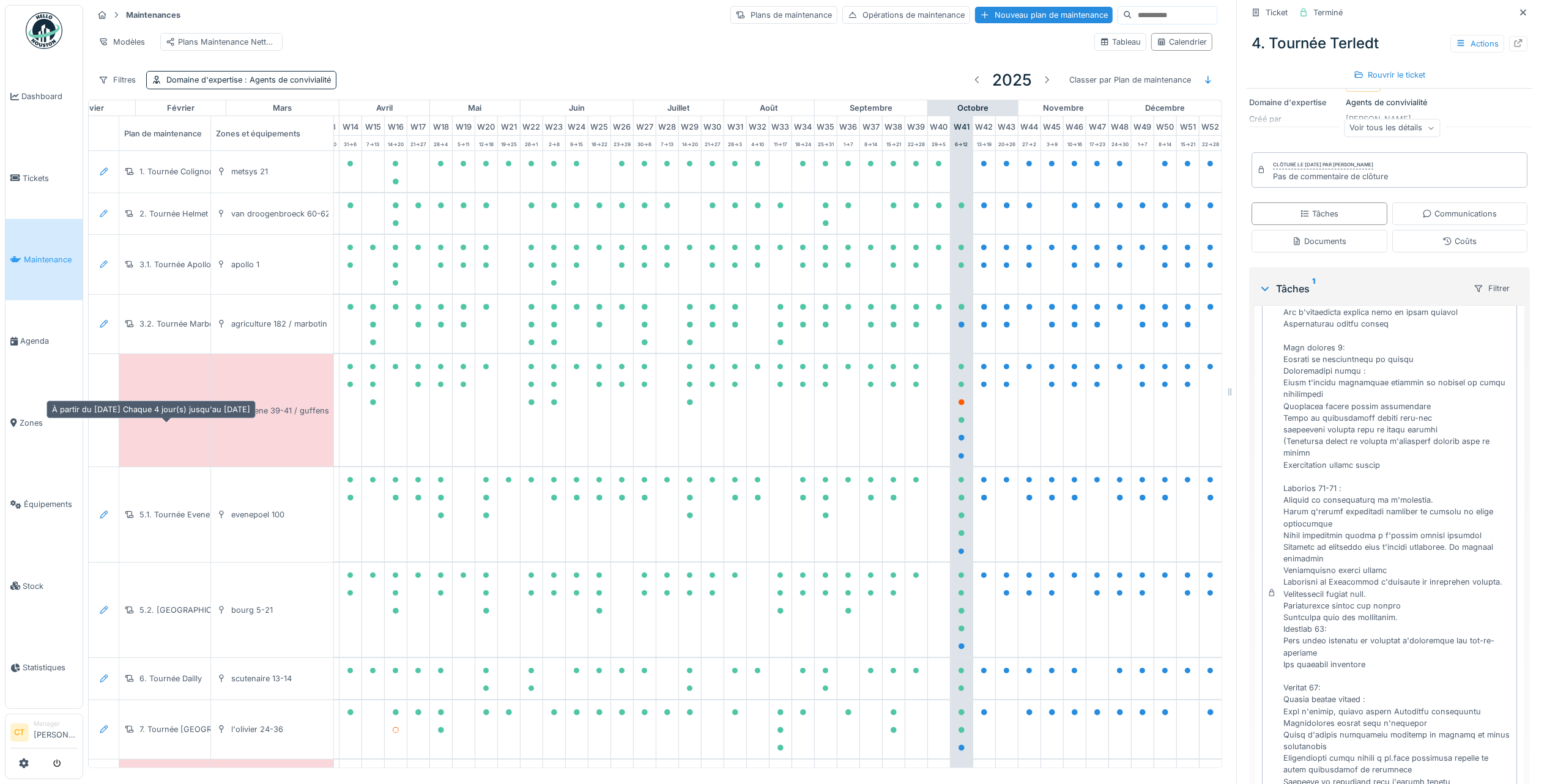
click at [162, 416] on div "4. Tournée Terledt" at bounding box center [173, 411] width 68 height 12
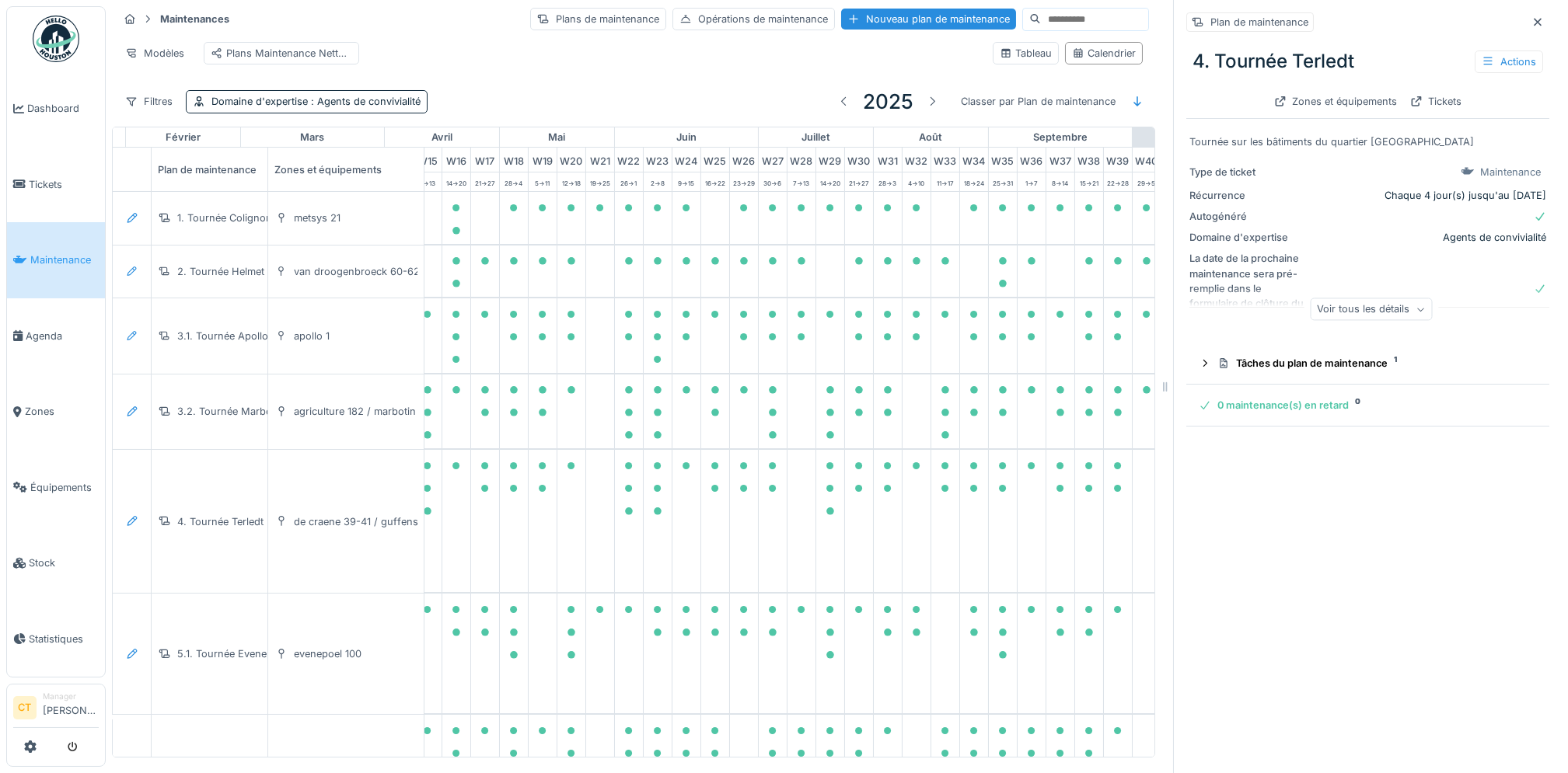
scroll to position [0, 454]
